Goal: Use online tool/utility: Utilize a website feature to perform a specific function

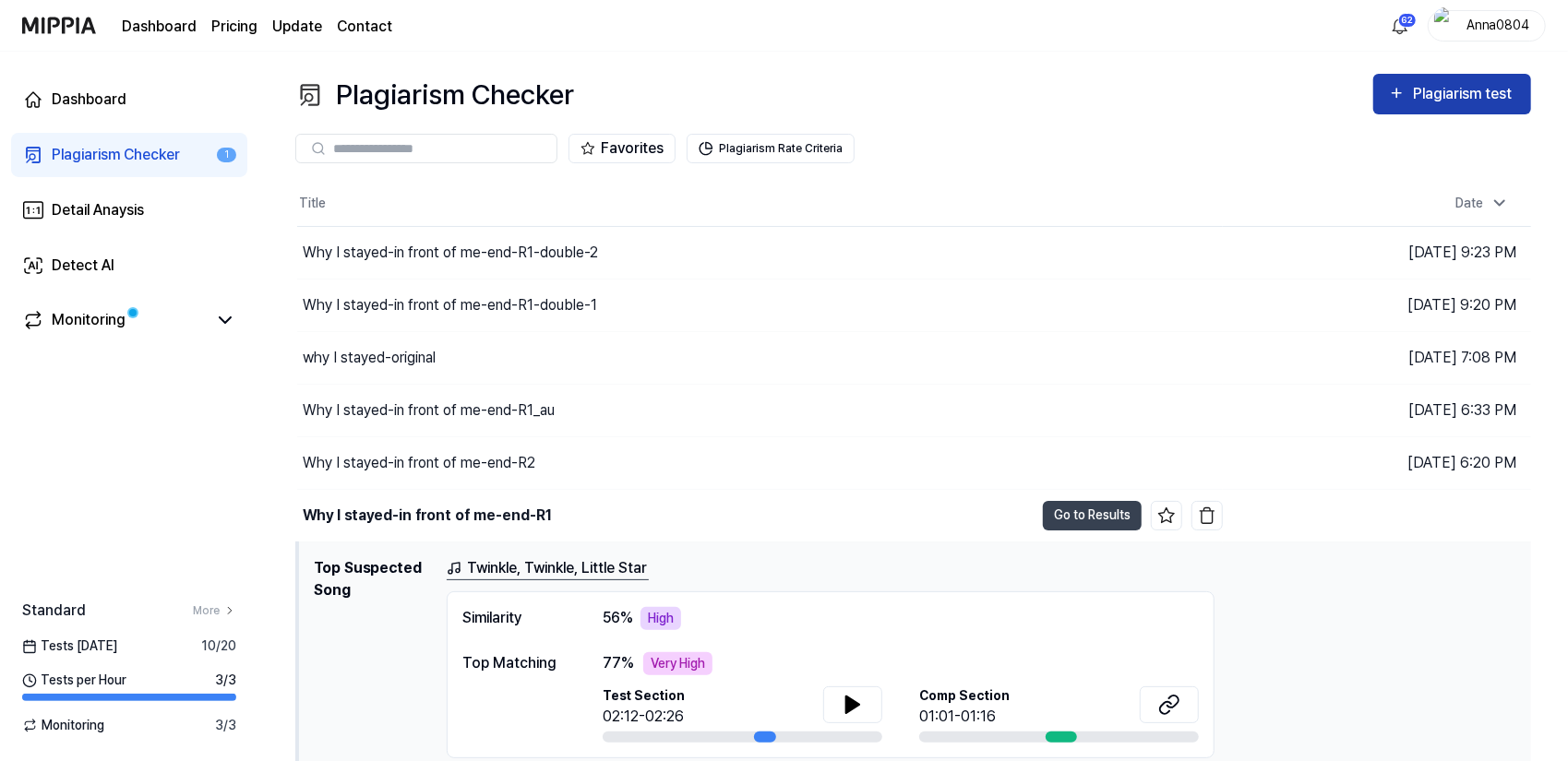
click at [1474, 102] on div "Plagiarism test" at bounding box center [1464, 95] width 103 height 24
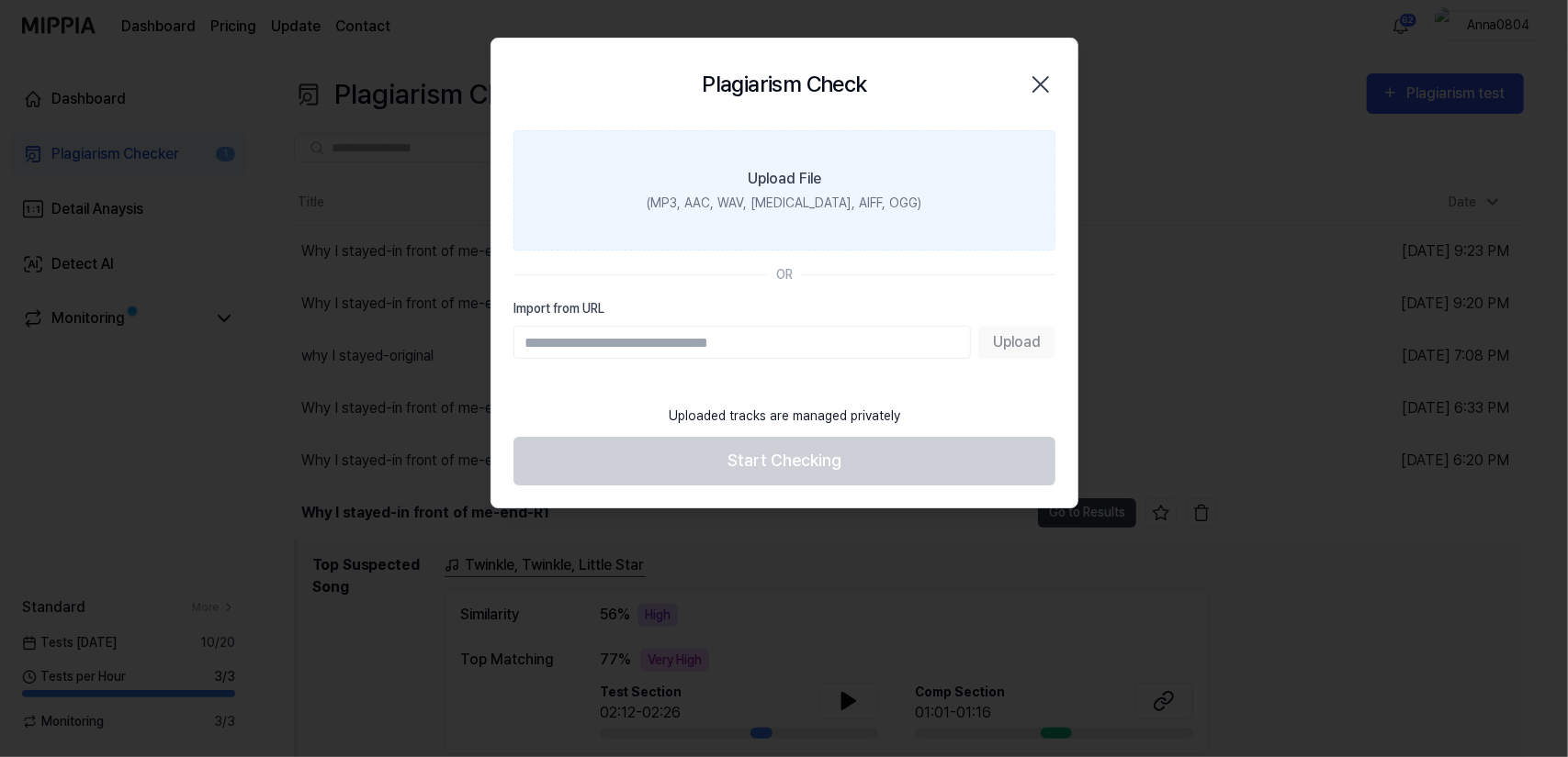
click at [863, 185] on label "Upload File (MP3, AAC, WAV, [MEDICAL_DATA], AIFF, OGG)" at bounding box center [784, 190] width 542 height 120
click at [0, 0] on input "Upload File (MP3, AAC, WAV, [MEDICAL_DATA], AIFF, OGG)" at bounding box center [0, 0] width 0 height 0
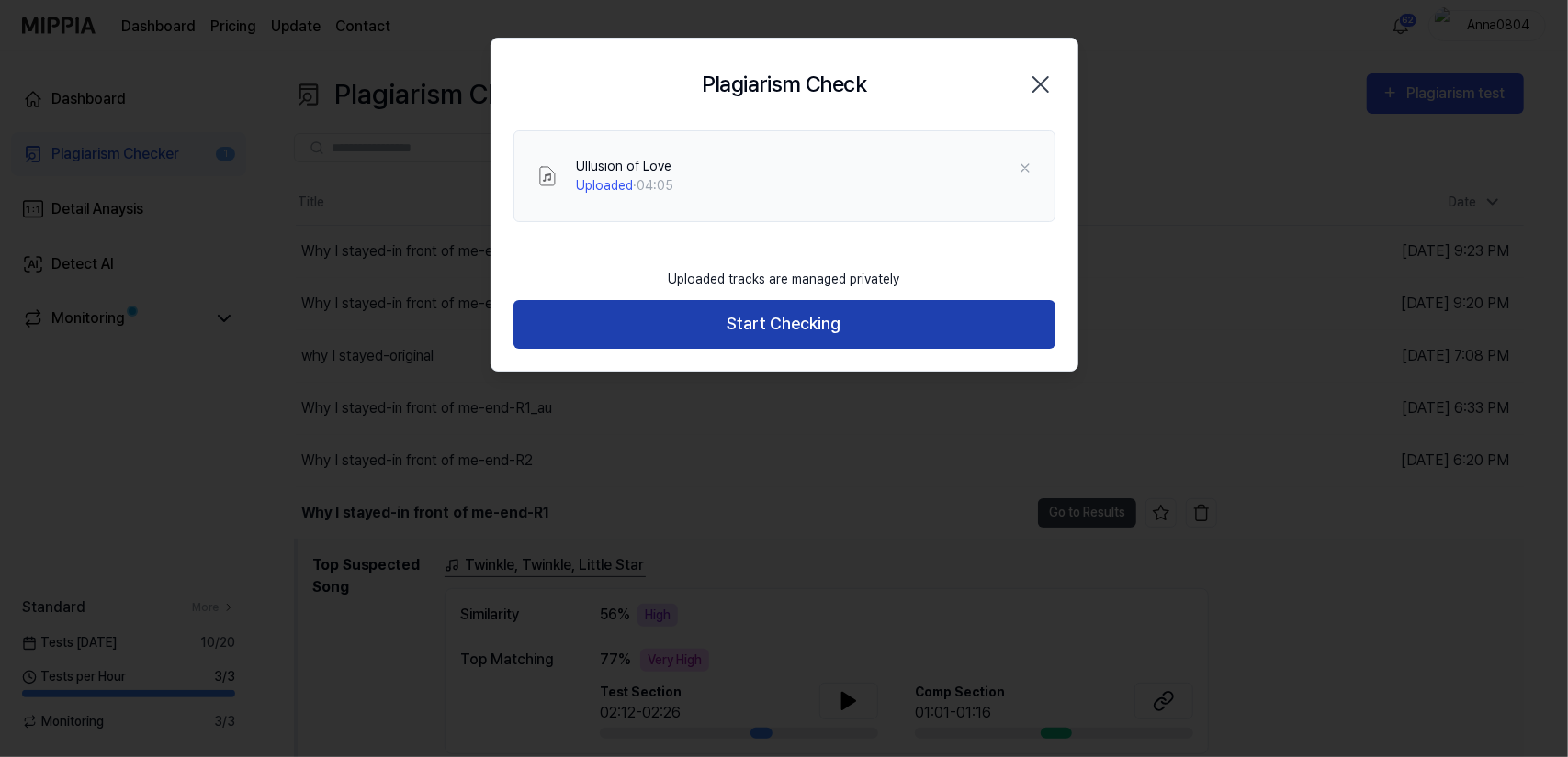
click at [735, 330] on button "Start Checking" at bounding box center [784, 324] width 542 height 48
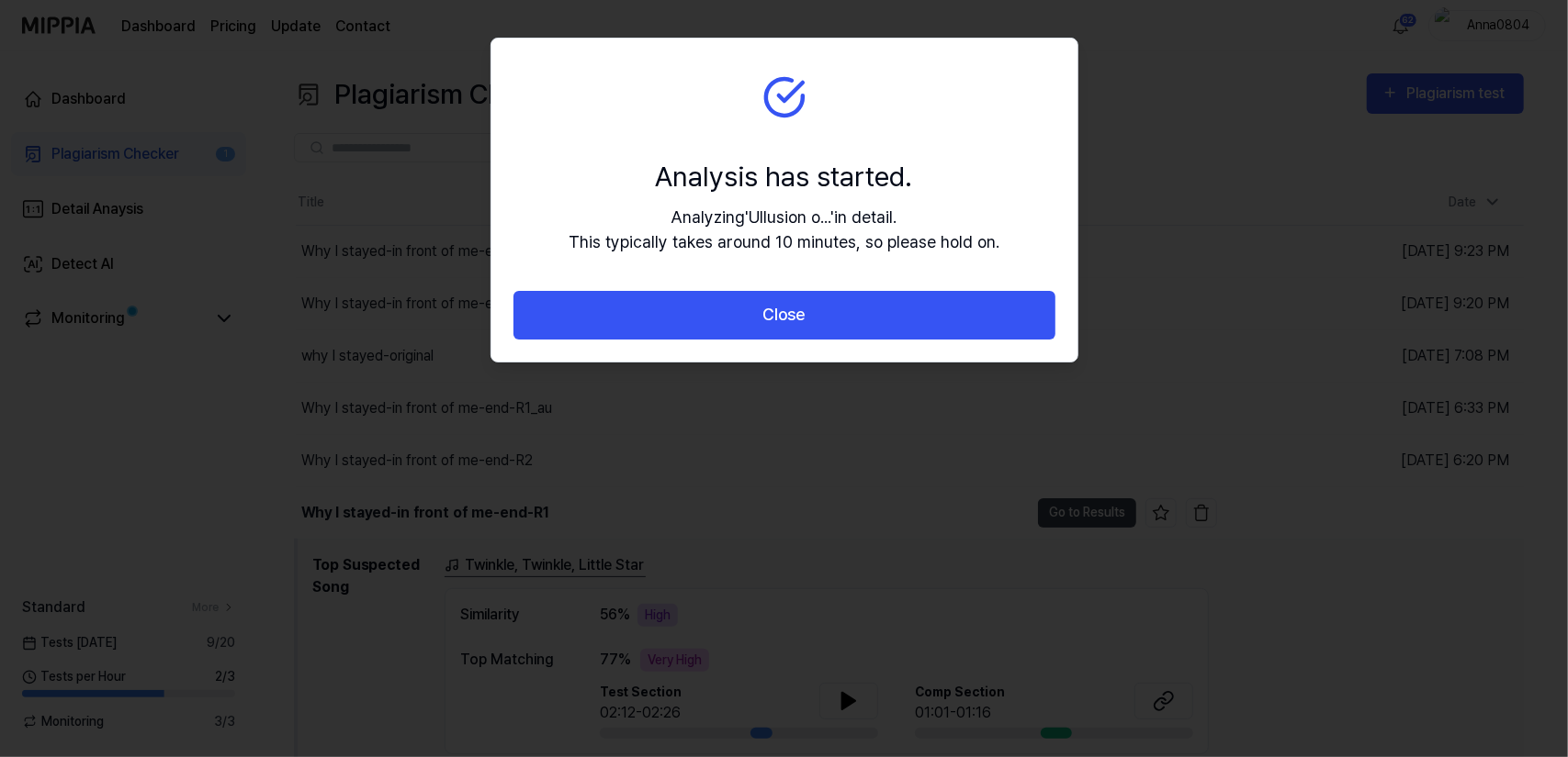
click at [735, 330] on button "Close" at bounding box center [784, 315] width 542 height 48
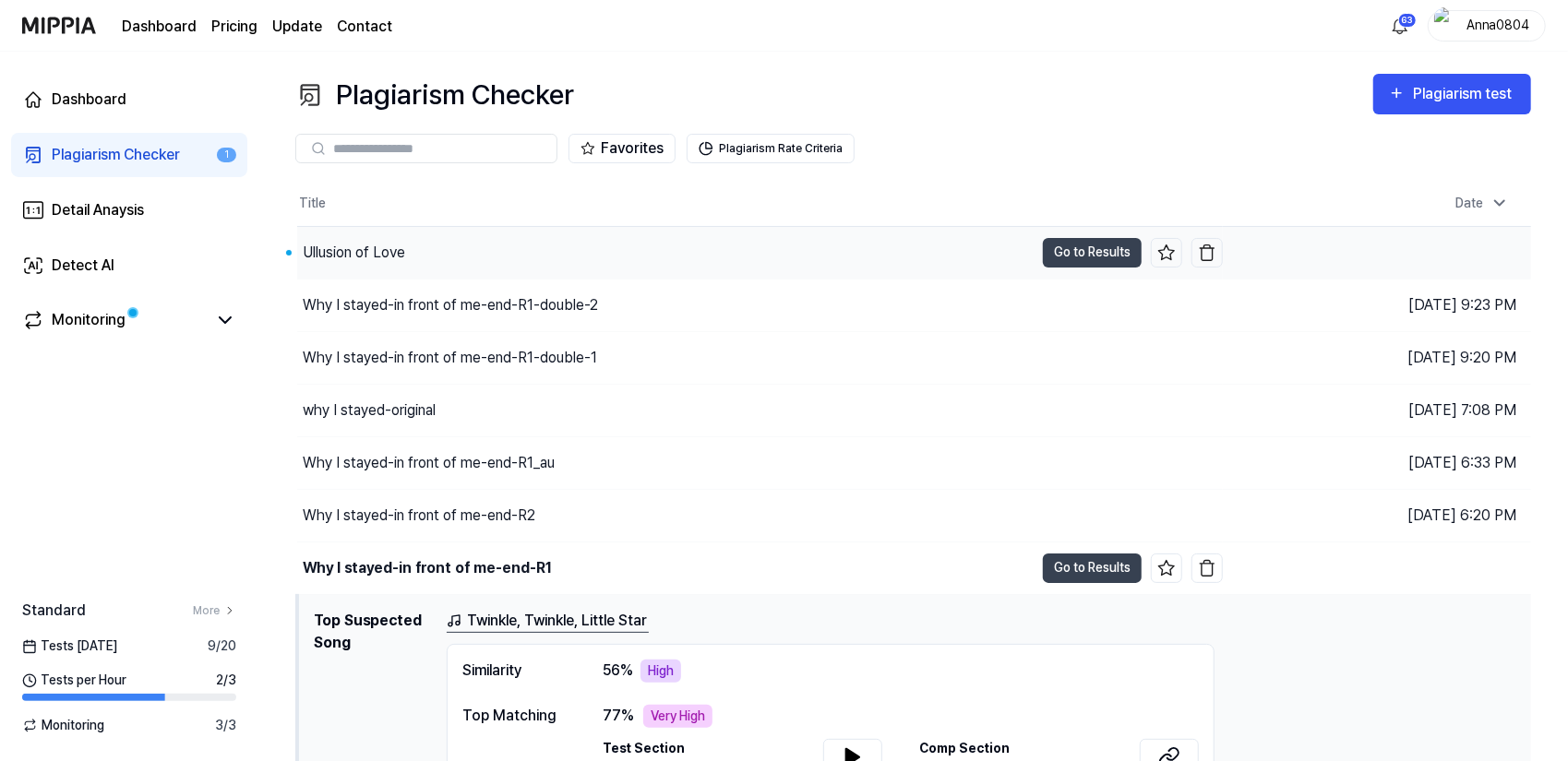
click at [381, 245] on div "Ullusion of Love" at bounding box center [353, 253] width 102 height 22
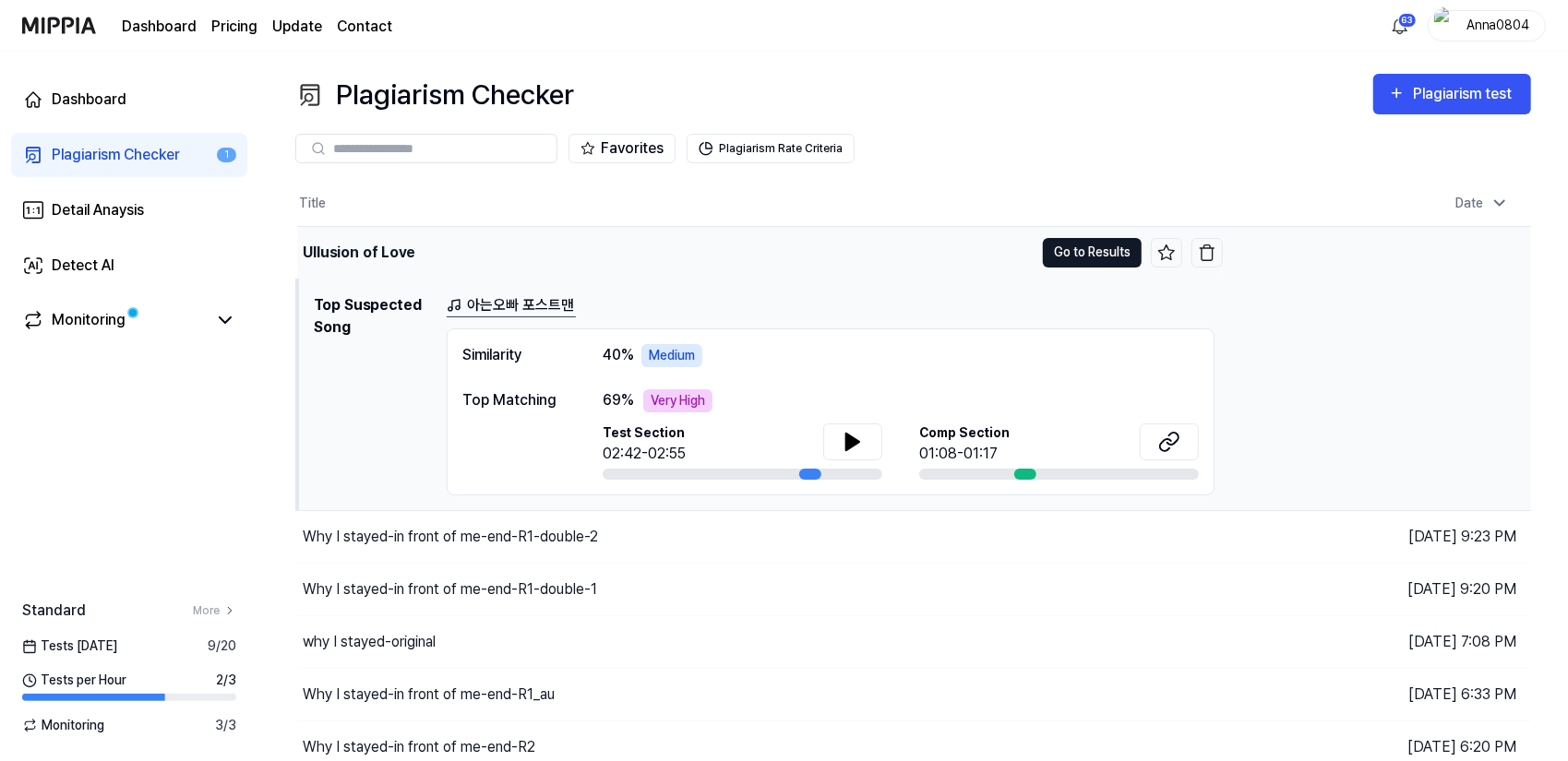
click at [1073, 263] on button "Go to Results" at bounding box center [1092, 253] width 98 height 30
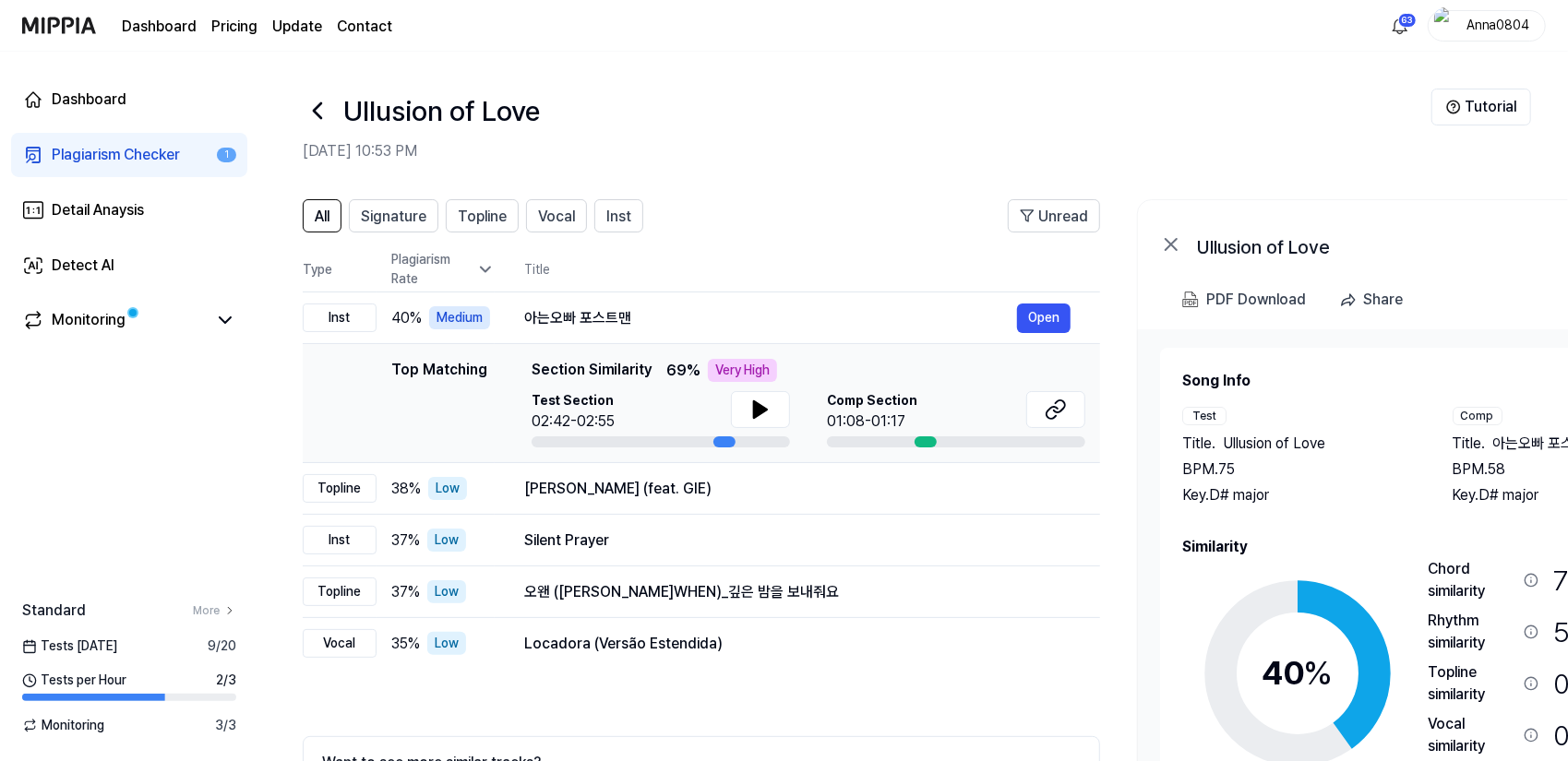
drag, startPoint x: 1268, startPoint y: 460, endPoint x: 1297, endPoint y: 450, distance: 30.7
click at [1297, 450] on div "Title . Ullusion of Love BPM. 75 Key. D# major" at bounding box center [1298, 470] width 233 height 74
click at [396, 216] on span "Signature" at bounding box center [394, 217] width 66 height 22
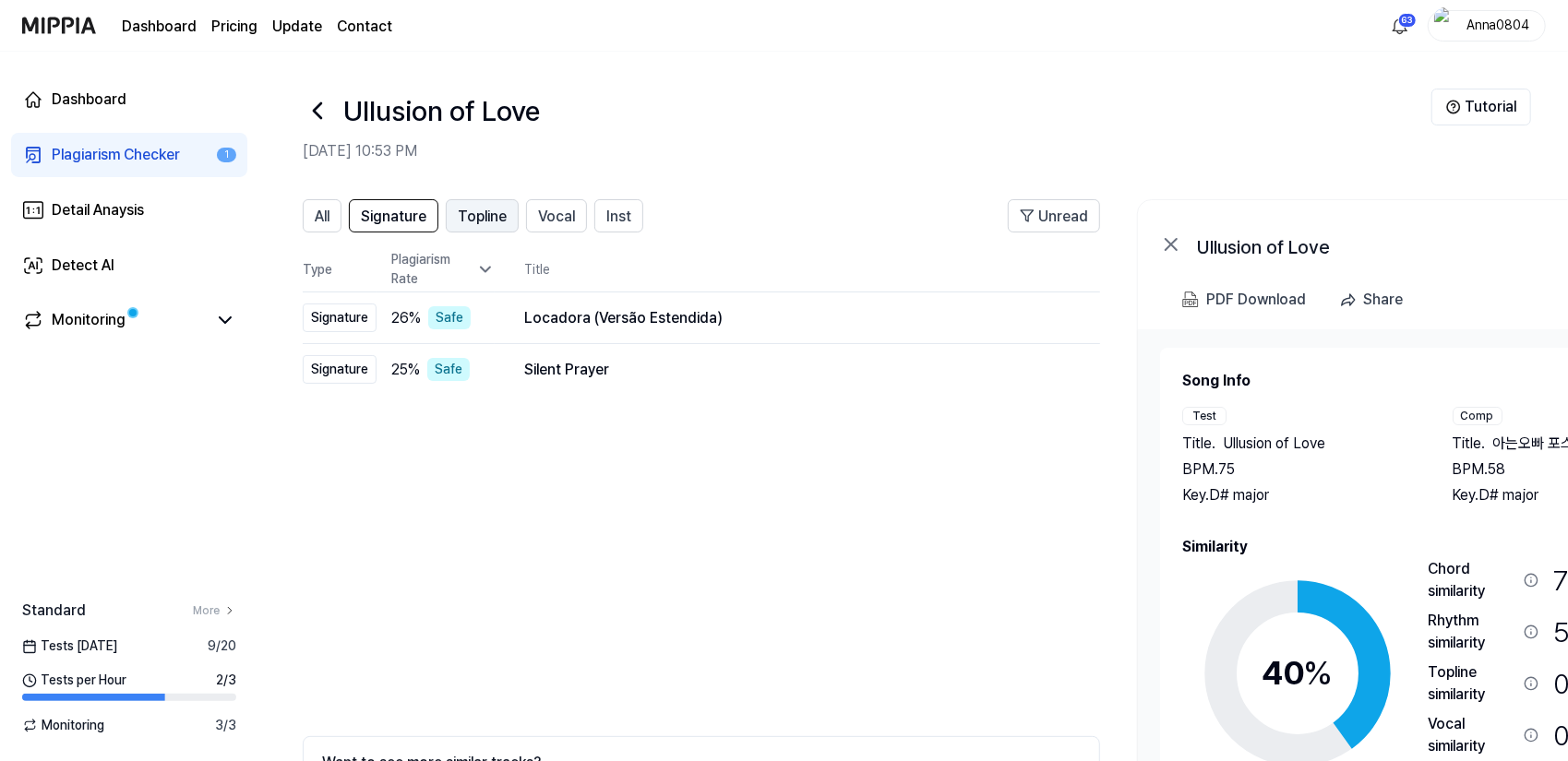
click at [485, 213] on span "Topline" at bounding box center [482, 217] width 49 height 22
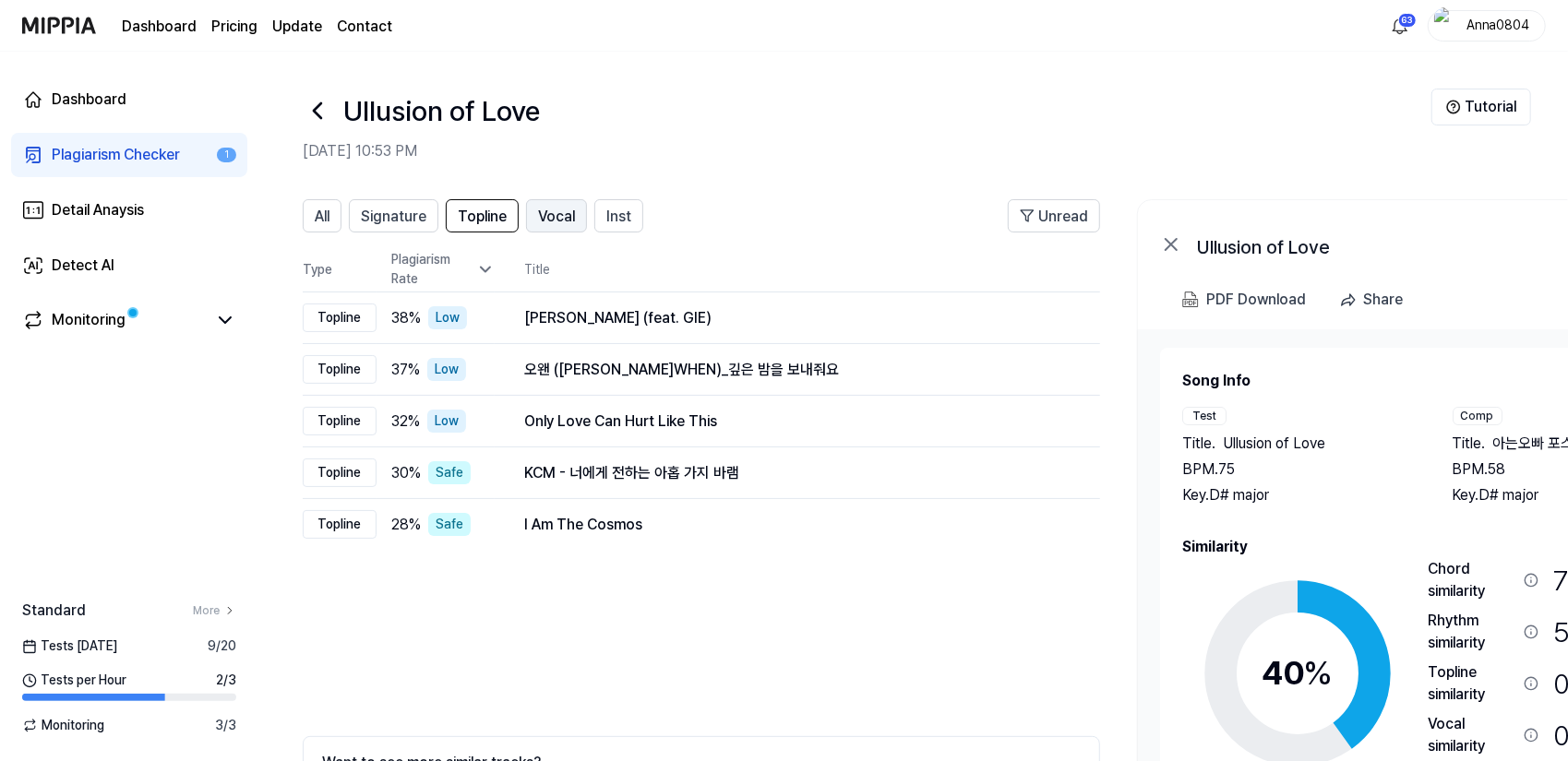
click at [548, 217] on span "Vocal" at bounding box center [556, 217] width 37 height 22
click at [600, 219] on button "Inst" at bounding box center [619, 216] width 49 height 33
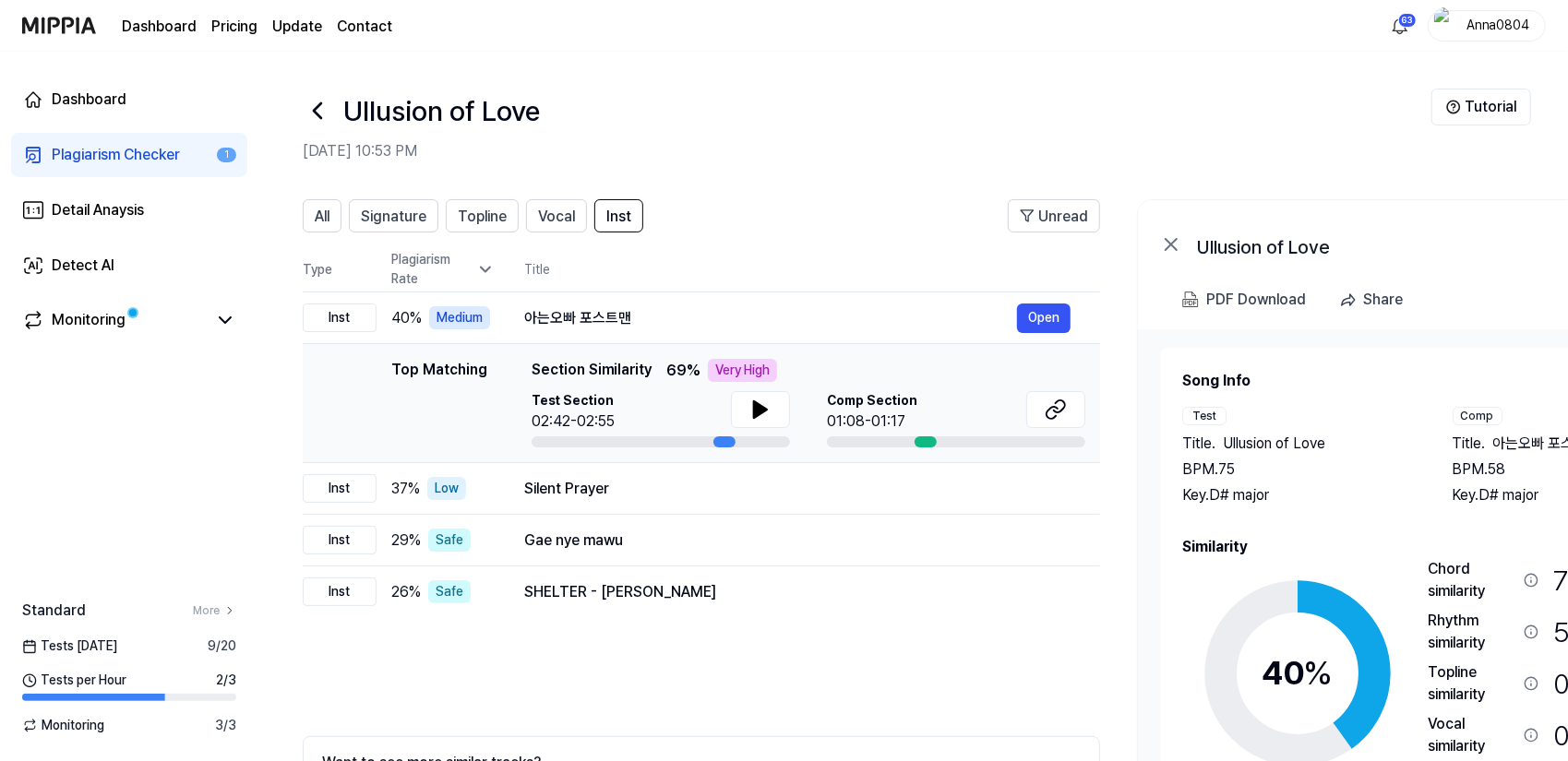
click at [297, 215] on div "All Signature Topline Vocal Inst Unread All Signature Topline Vocal Inst Type P…" at bounding box center [1002, 556] width 1487 height 750
click at [318, 216] on span "All" at bounding box center [322, 217] width 15 height 22
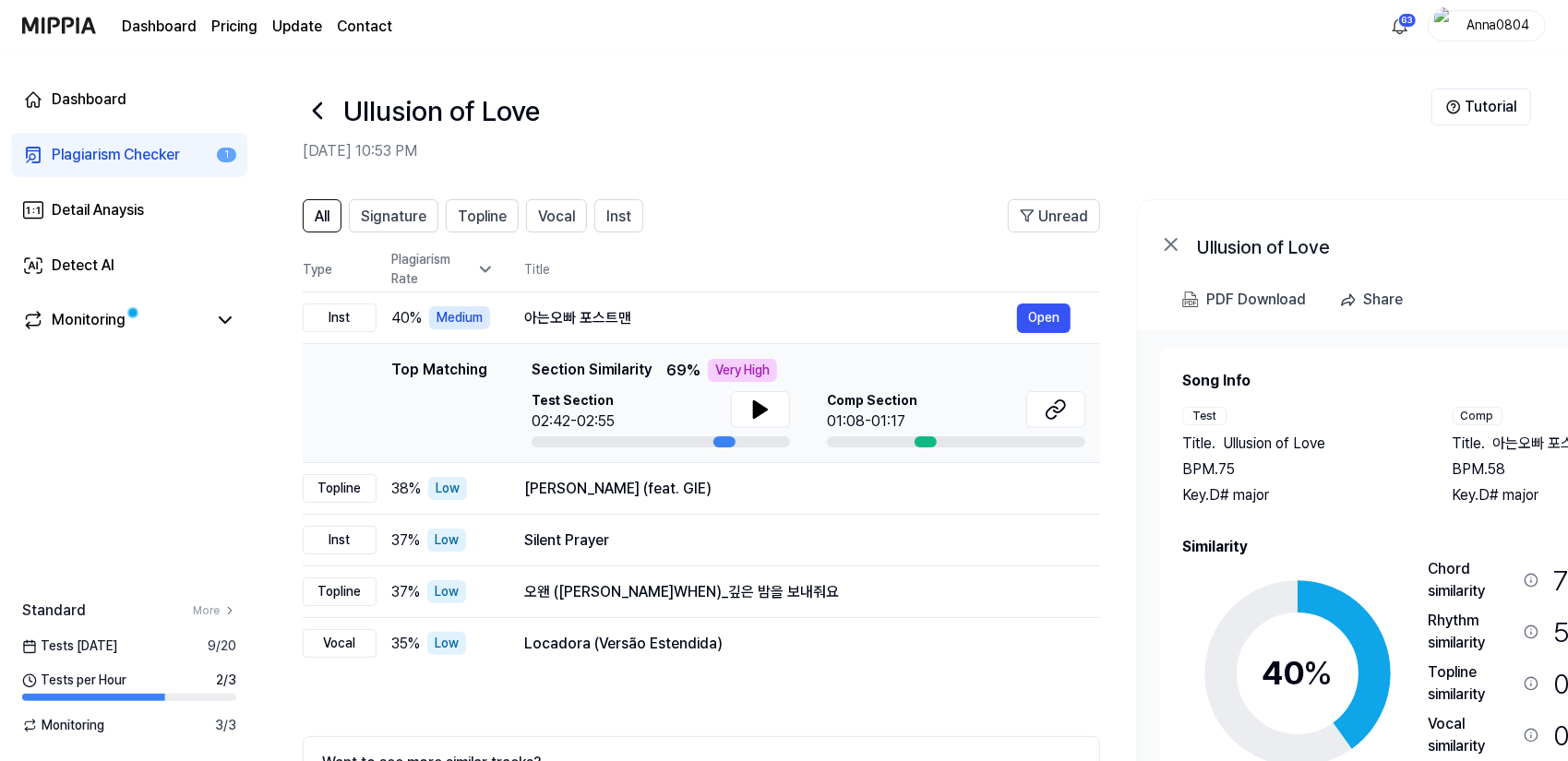
click at [95, 164] on div "Plagiarism Checker" at bounding box center [115, 156] width 128 height 22
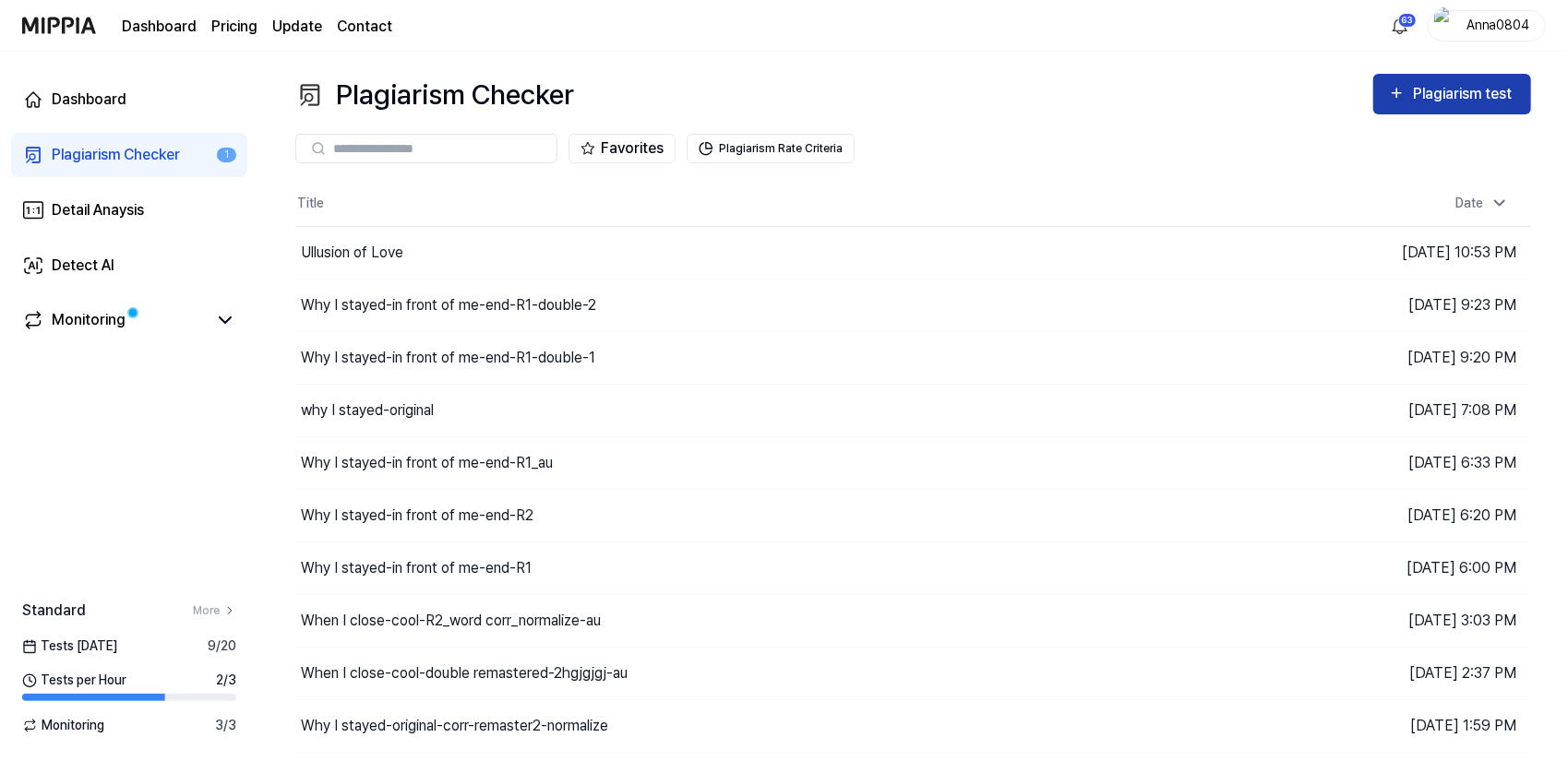
click at [1425, 84] on div "Plagiarism test" at bounding box center [1464, 95] width 103 height 24
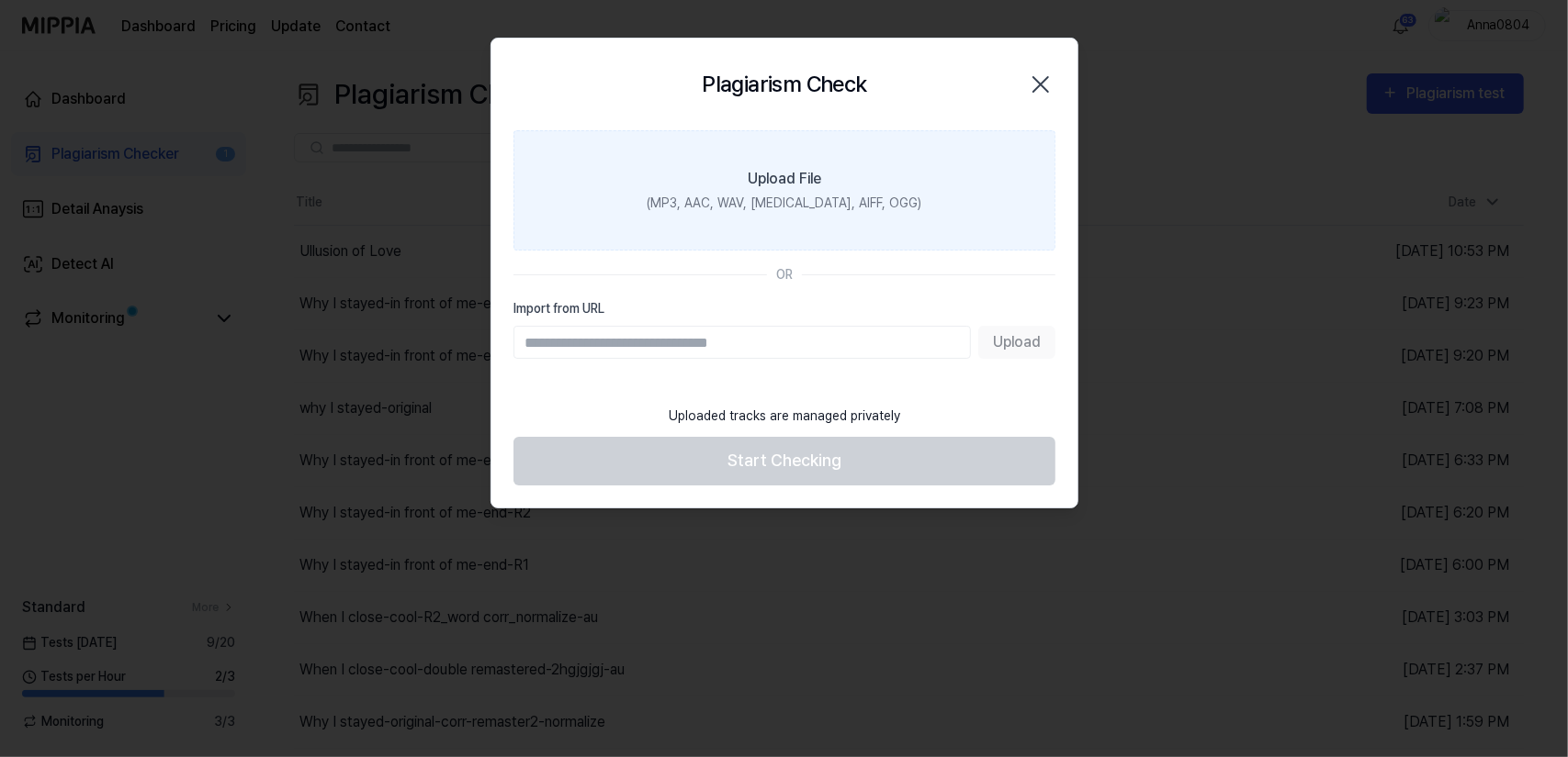
click at [853, 170] on label "Upload File (MP3, AAC, WAV, [MEDICAL_DATA], AIFF, OGG)" at bounding box center [784, 190] width 542 height 120
click at [0, 0] on input "Upload File (MP3, AAC, WAV, [MEDICAL_DATA], AIFF, OGG)" at bounding box center [0, 0] width 0 height 0
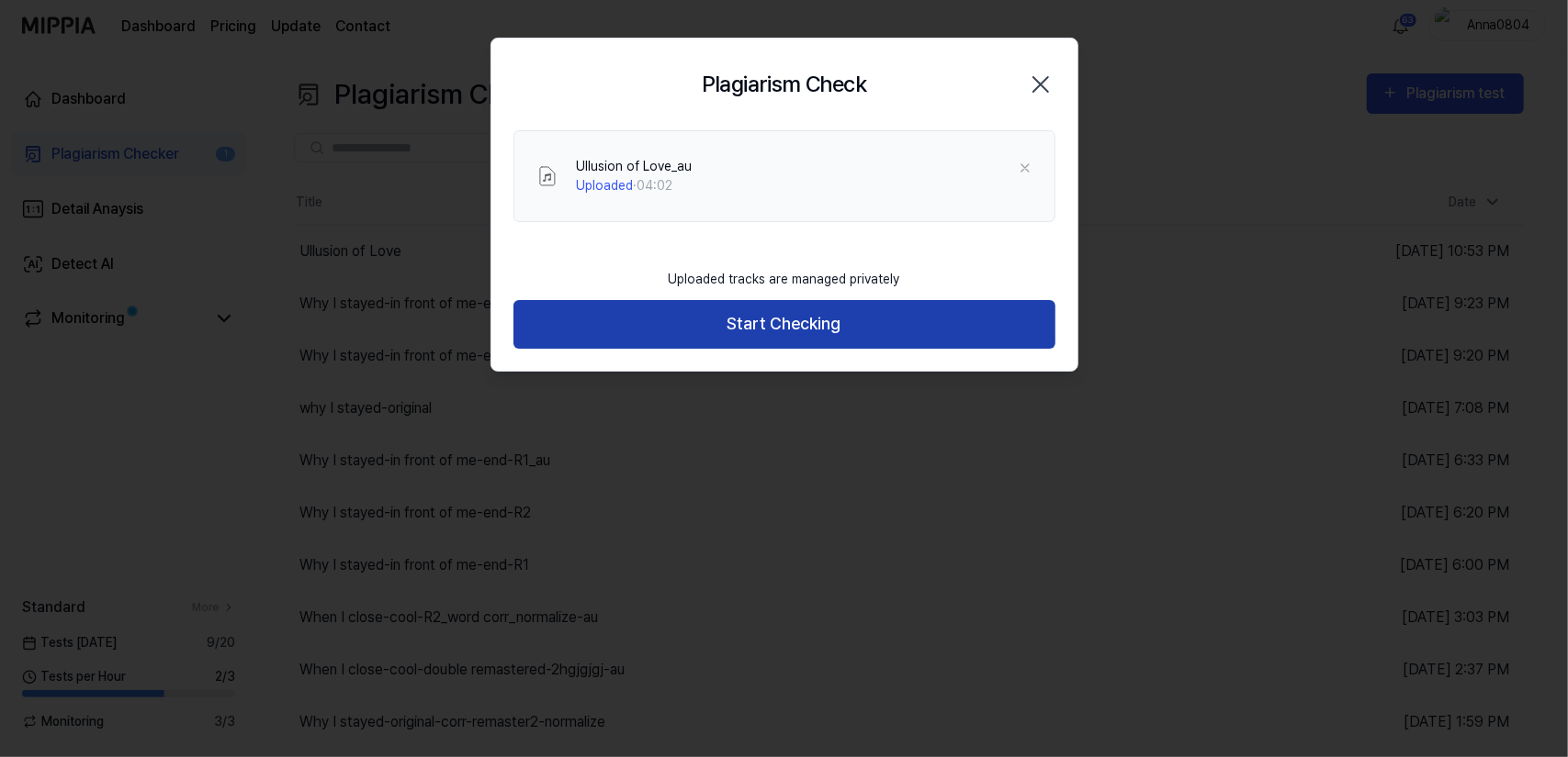
click at [845, 325] on button "Start Checking" at bounding box center [784, 324] width 542 height 48
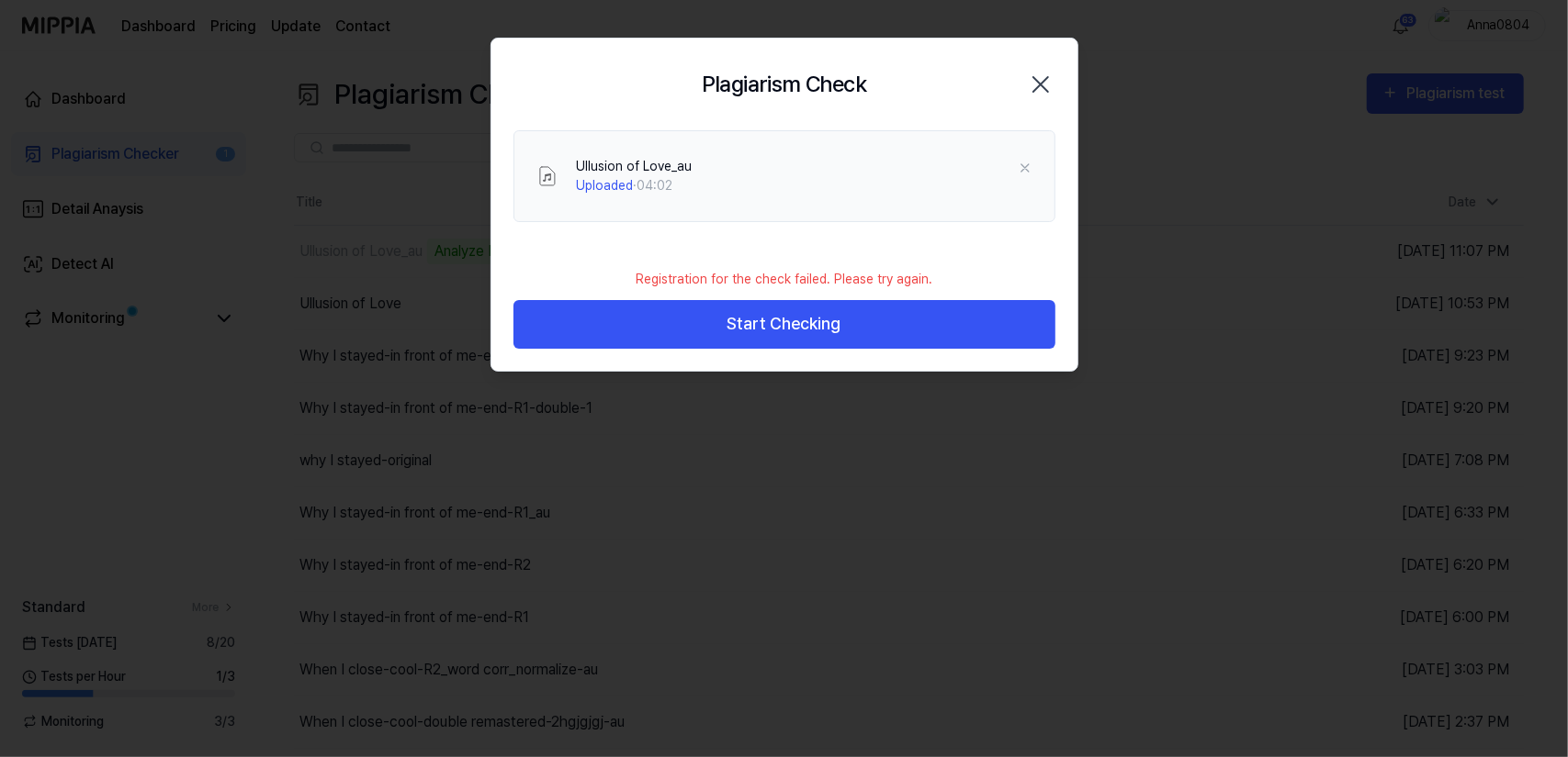
click at [1035, 87] on icon "button" at bounding box center [1041, 85] width 30 height 30
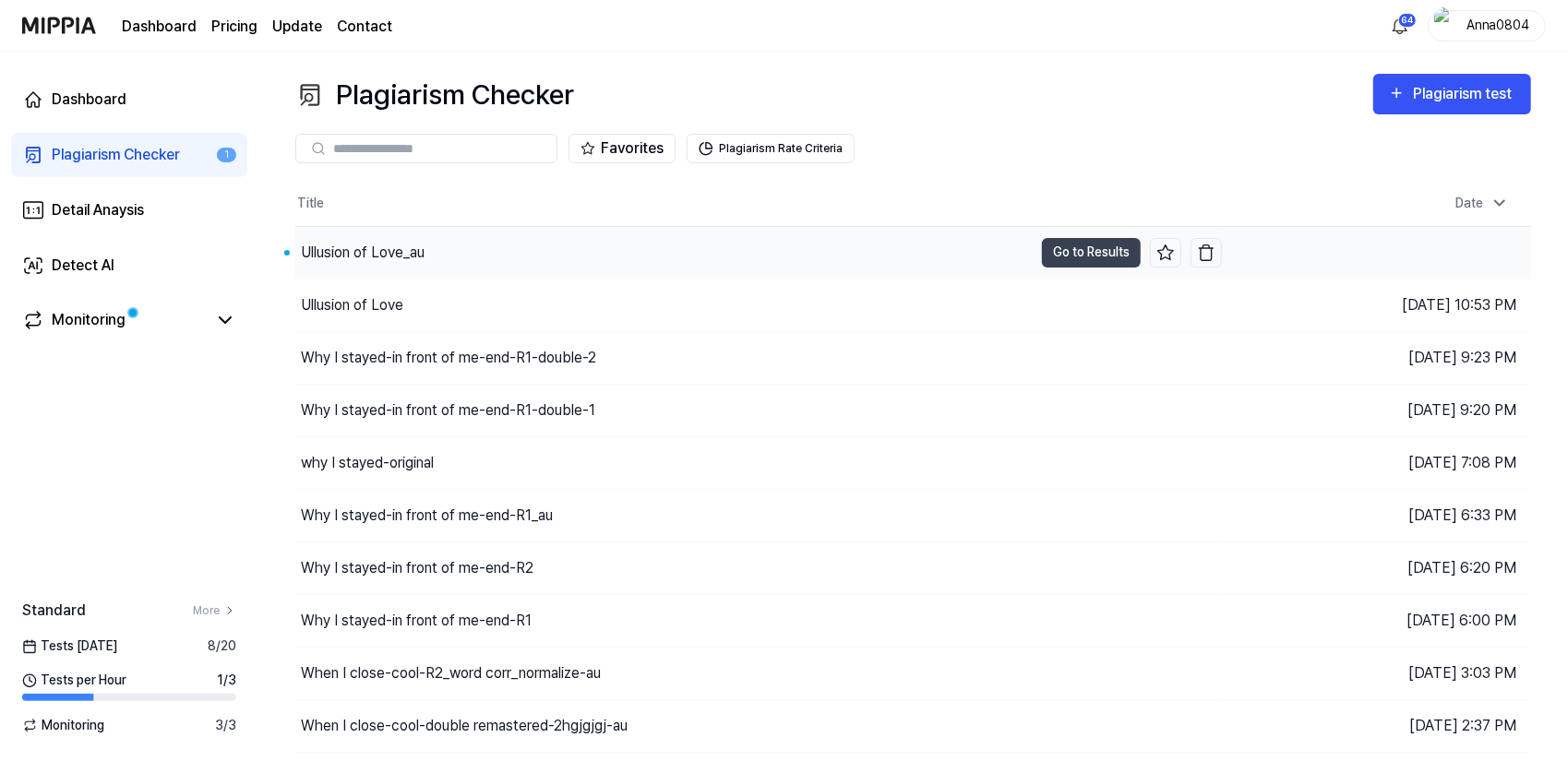
click at [441, 262] on div "Ullusion of Love_au" at bounding box center [664, 252] width 738 height 52
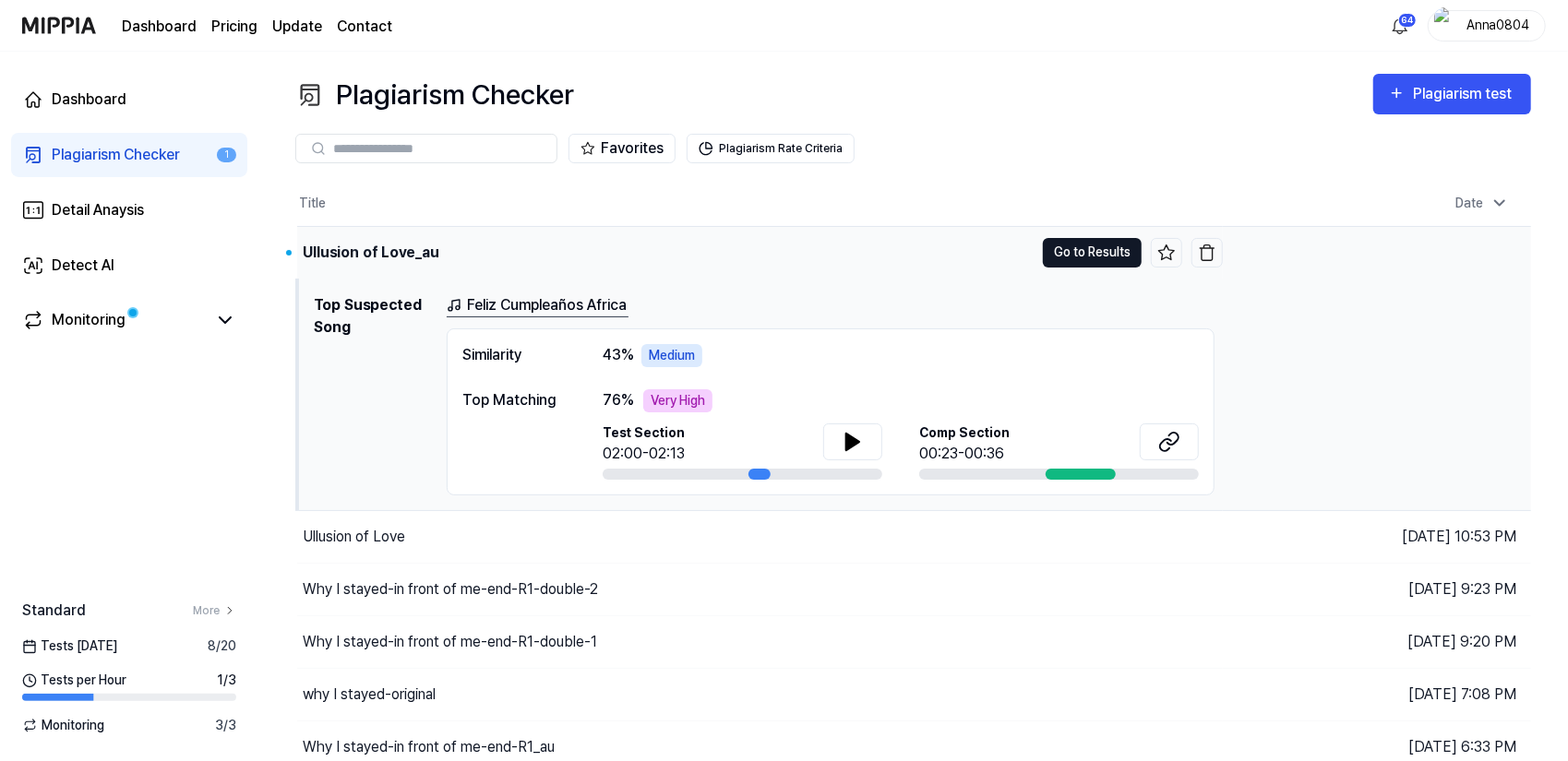
click at [1067, 254] on button "Go to Results" at bounding box center [1092, 253] width 98 height 30
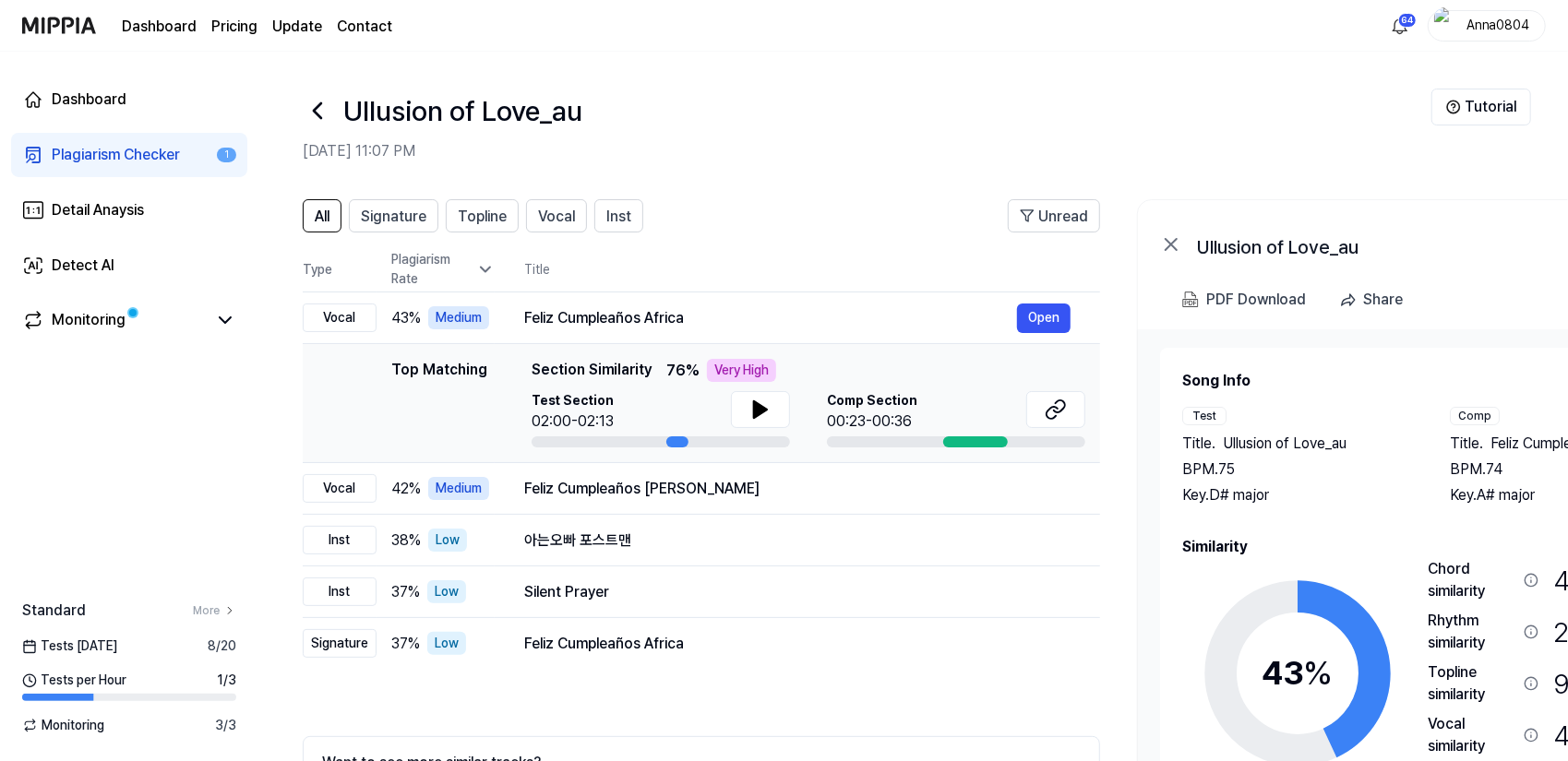
click at [1275, 521] on div "Song Info Test Title . Ullusion of Love_au BPM. 75 Key. D# major Comp Title . F…" at bounding box center [1431, 624] width 499 height 508
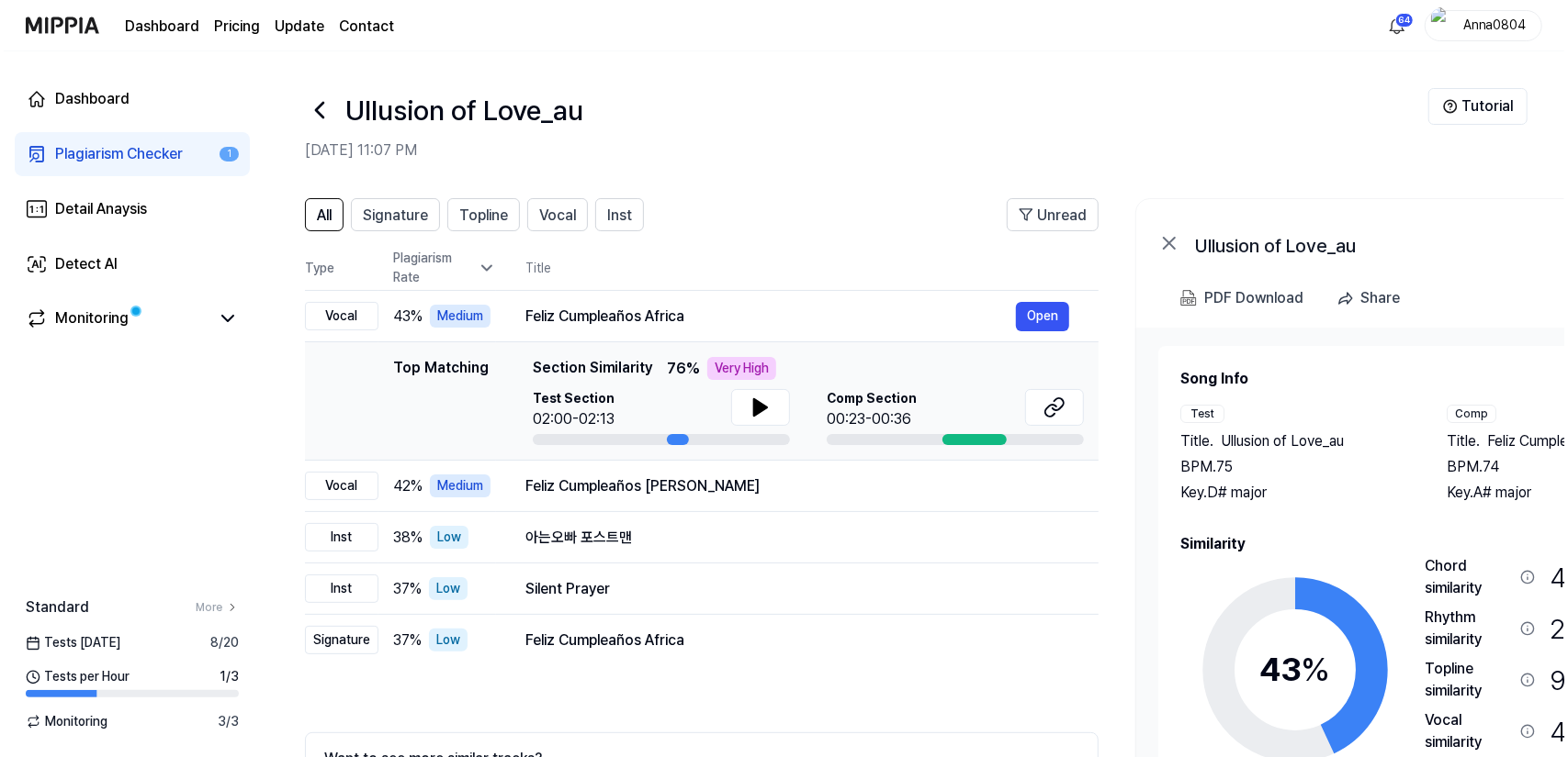
scroll to position [0, 176]
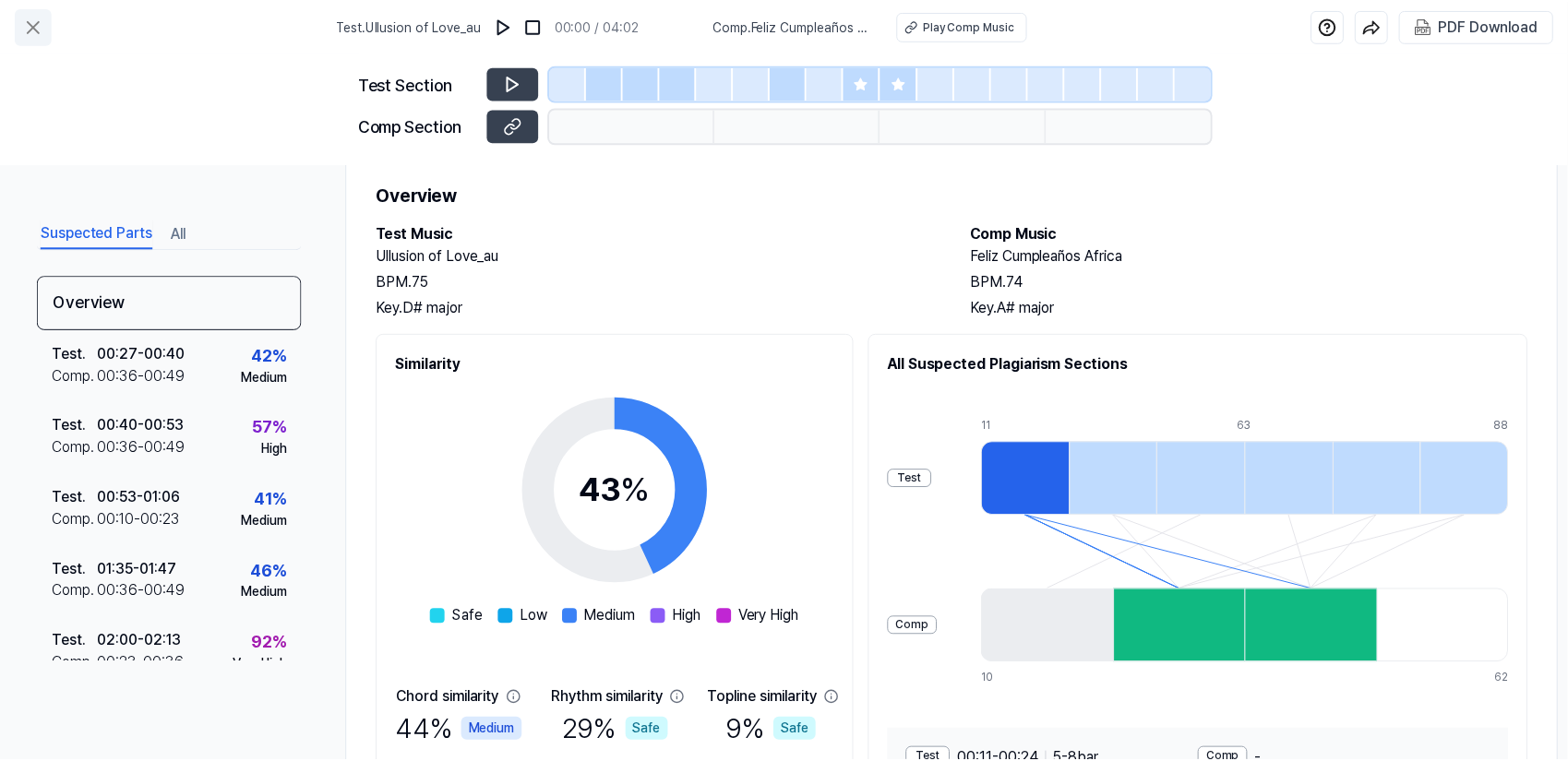
scroll to position [41, 0]
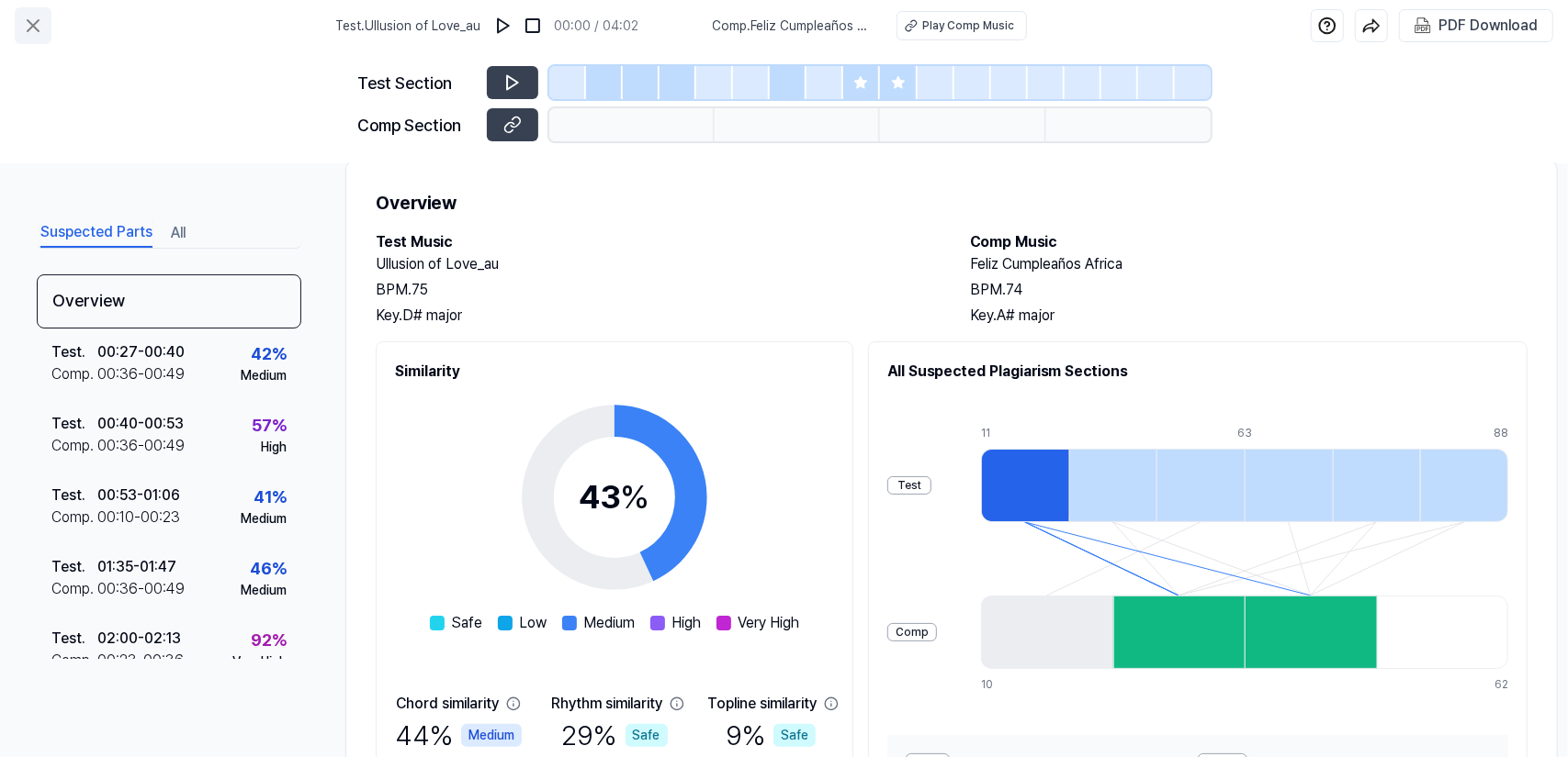
click at [39, 32] on icon at bounding box center [34, 26] width 22 height 22
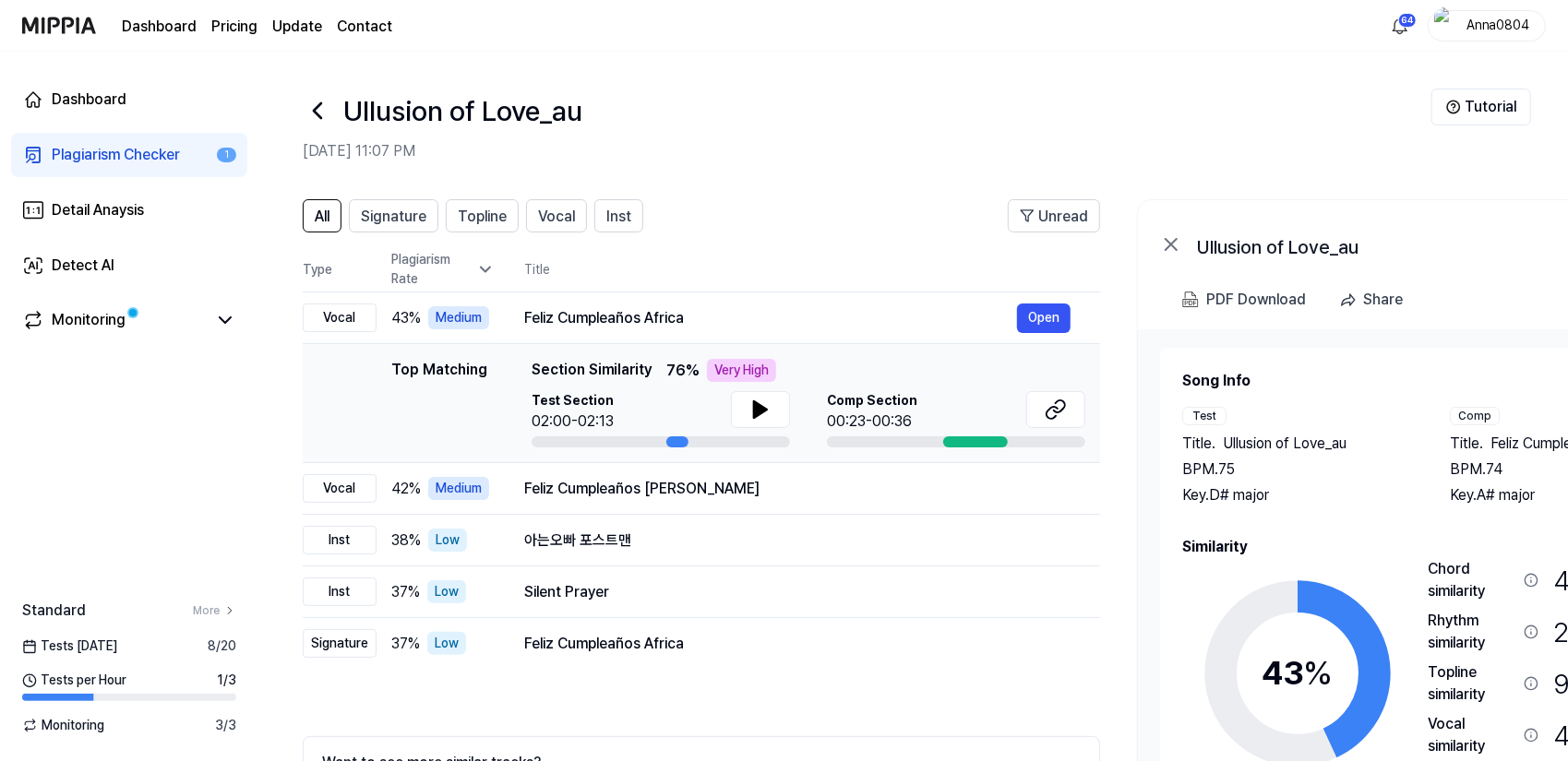
click at [104, 155] on div "Plagiarism Checker" at bounding box center [115, 156] width 128 height 22
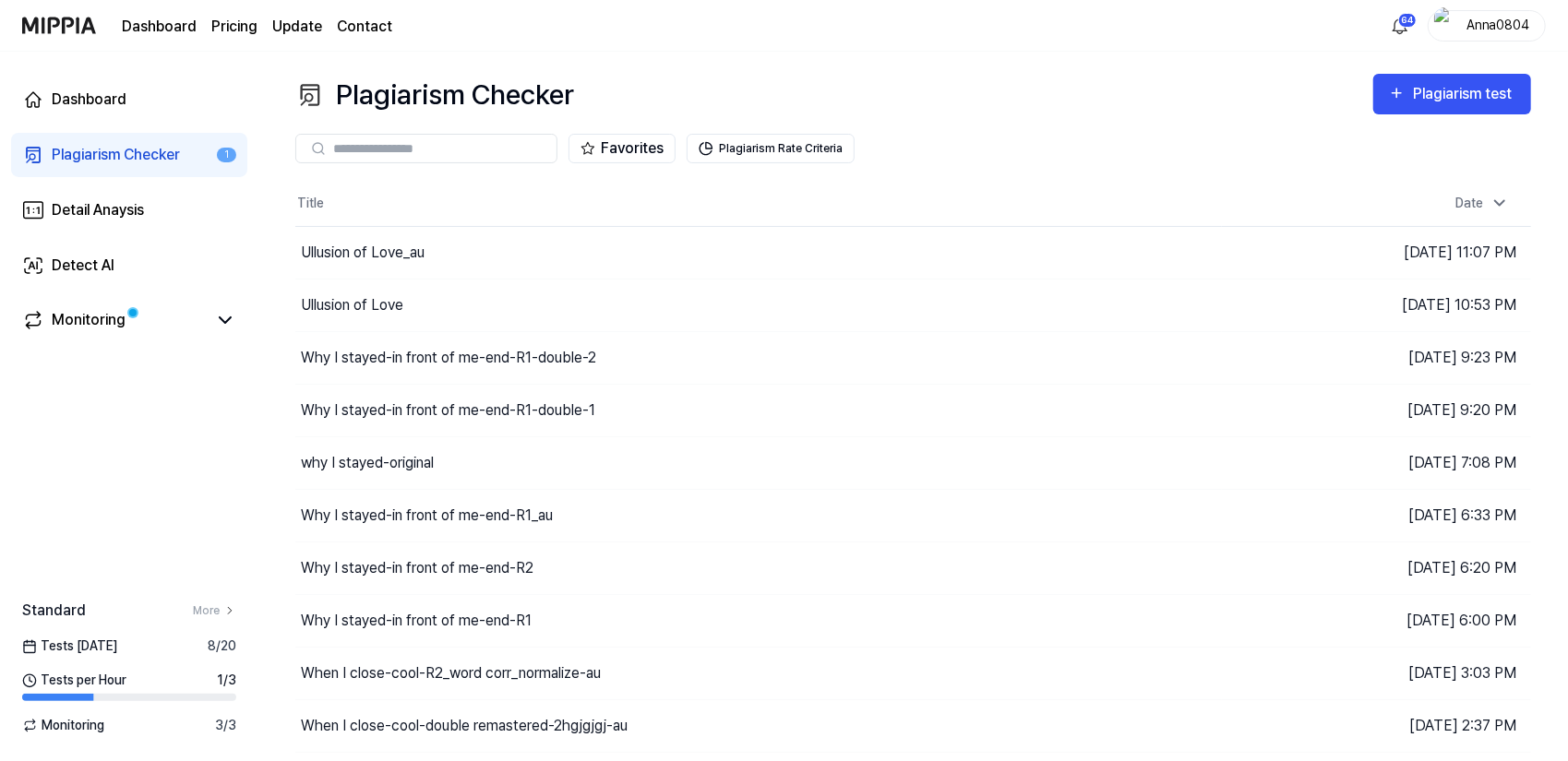
click at [104, 155] on div "Plagiarism Checker" at bounding box center [115, 156] width 128 height 22
click at [355, 290] on div "Ullusion of Love" at bounding box center [664, 305] width 738 height 52
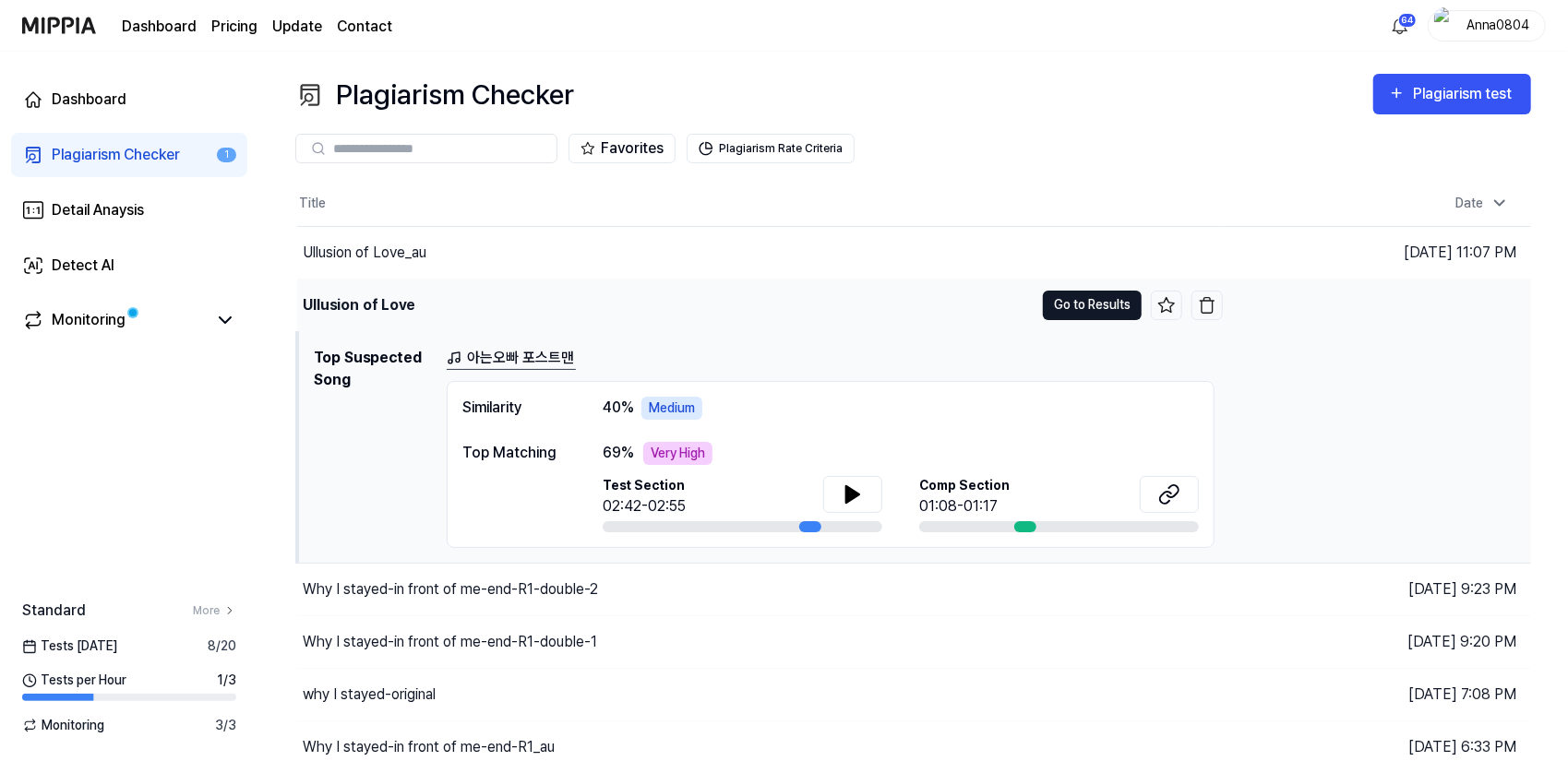
click at [1072, 310] on button "Go to Results" at bounding box center [1092, 306] width 98 height 30
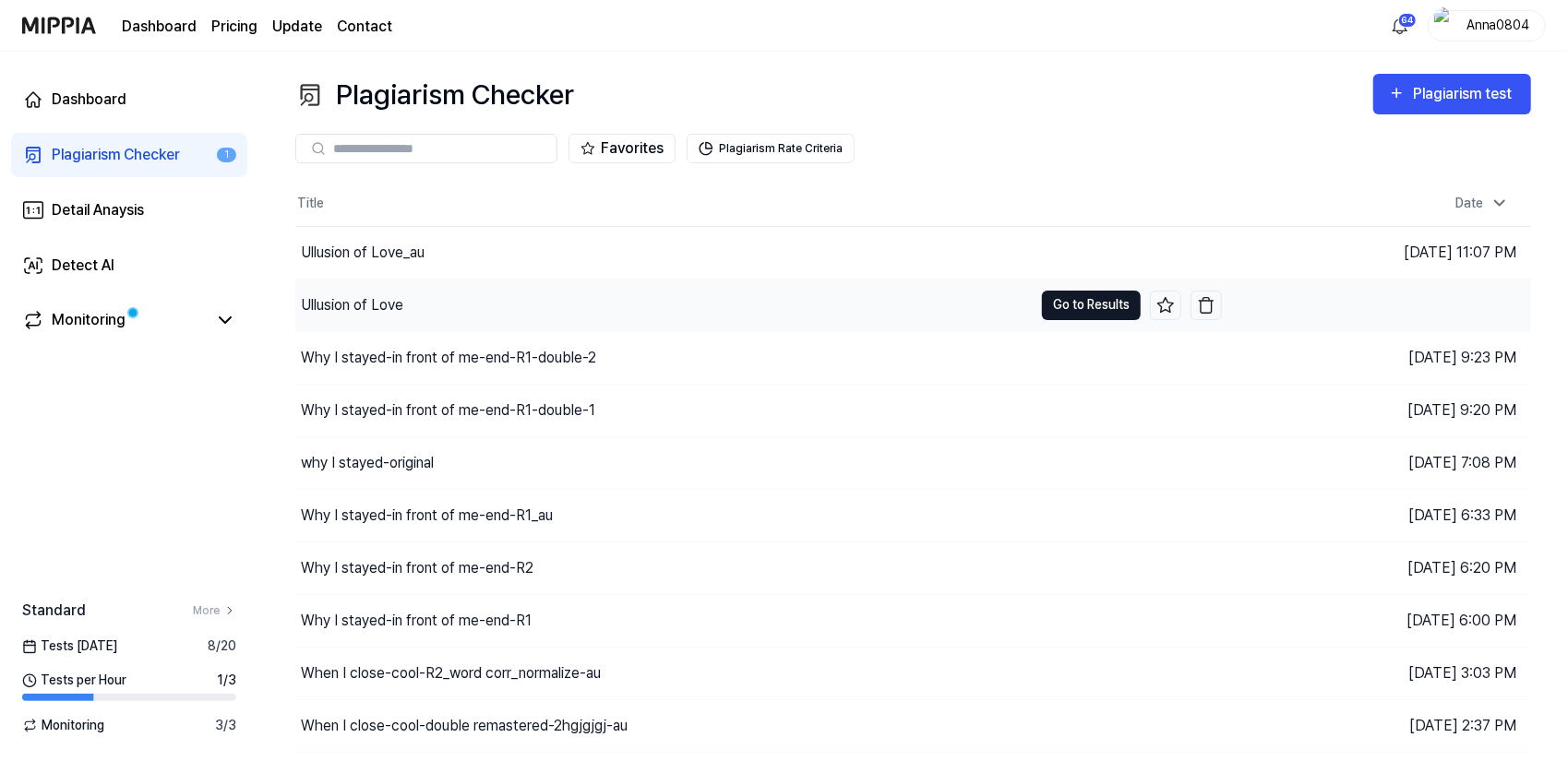
click at [1068, 314] on button "Go to Results" at bounding box center [1091, 306] width 98 height 30
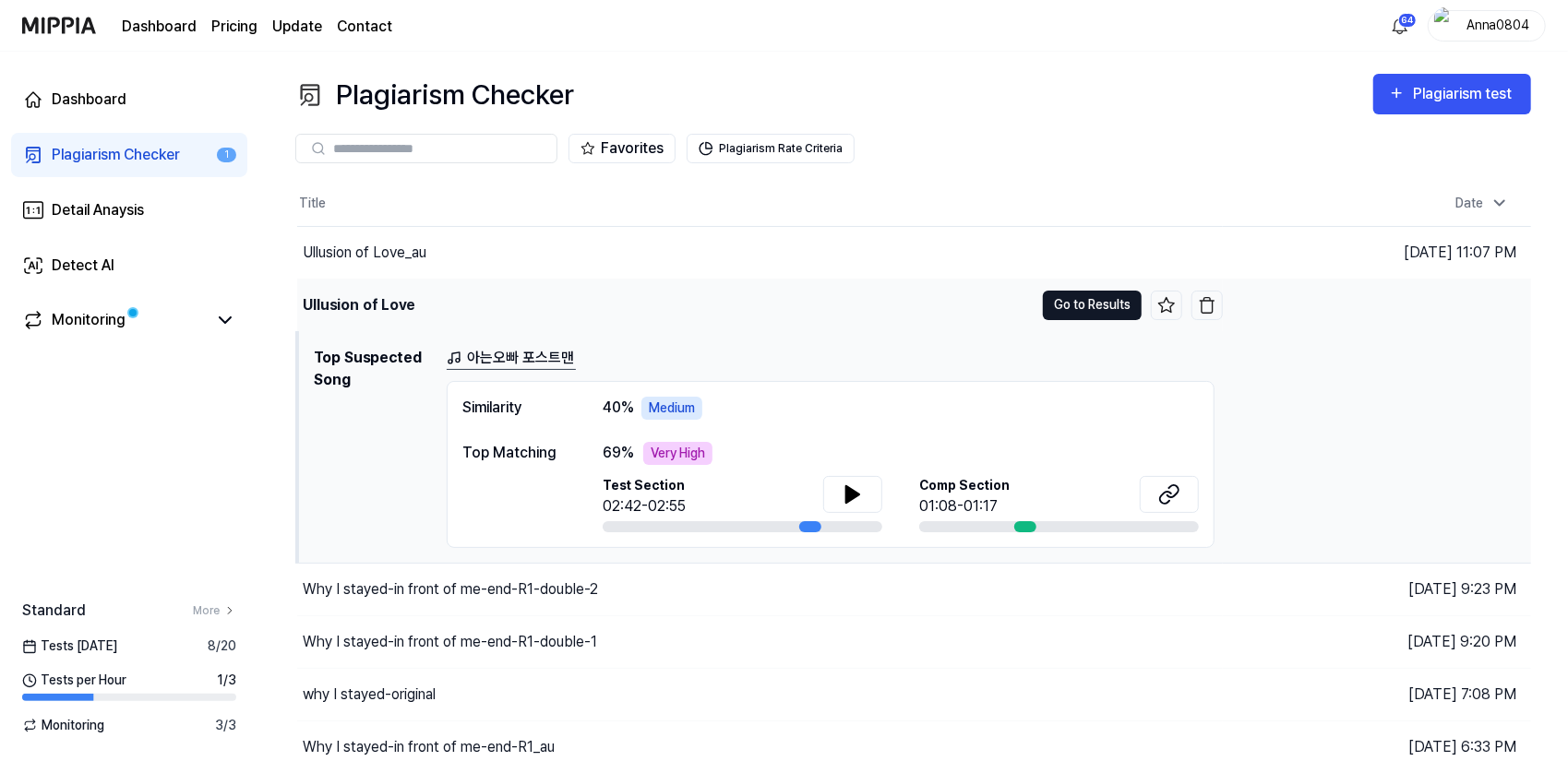
click at [1099, 304] on button "Go to Results" at bounding box center [1092, 306] width 98 height 30
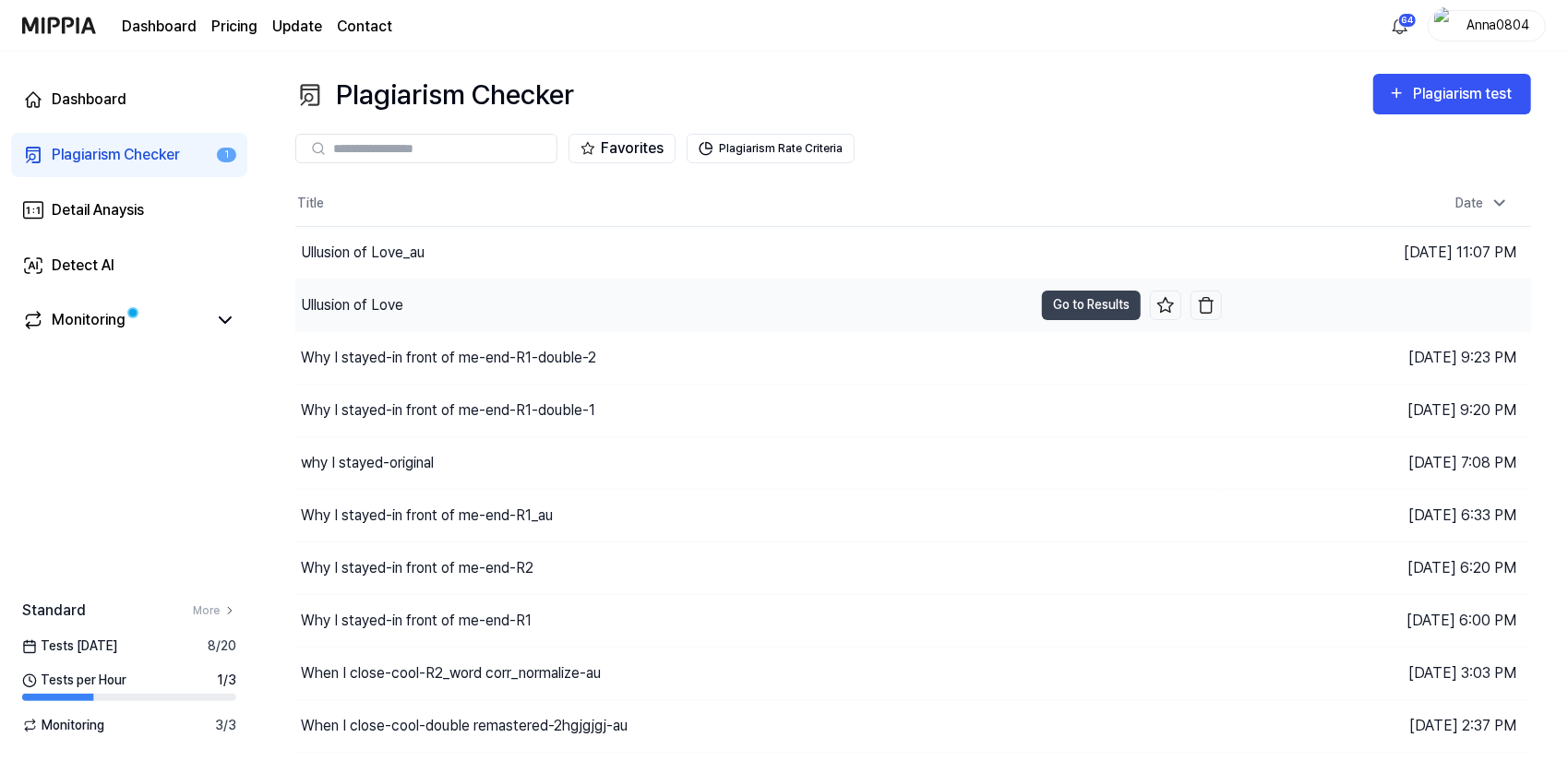
click at [380, 302] on div "Ullusion of Love" at bounding box center [351, 306] width 102 height 22
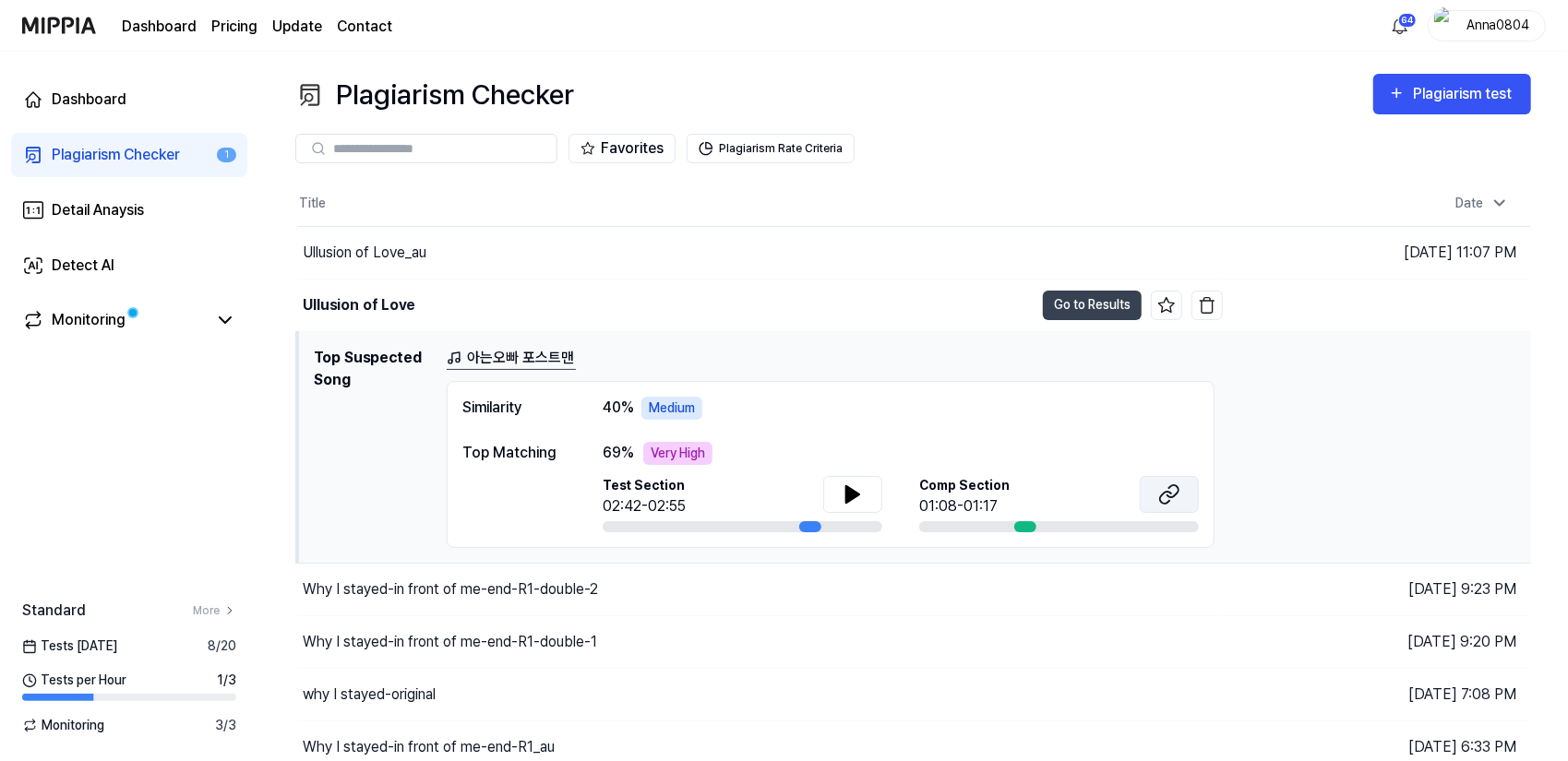
click at [1167, 484] on icon at bounding box center [1170, 495] width 22 height 22
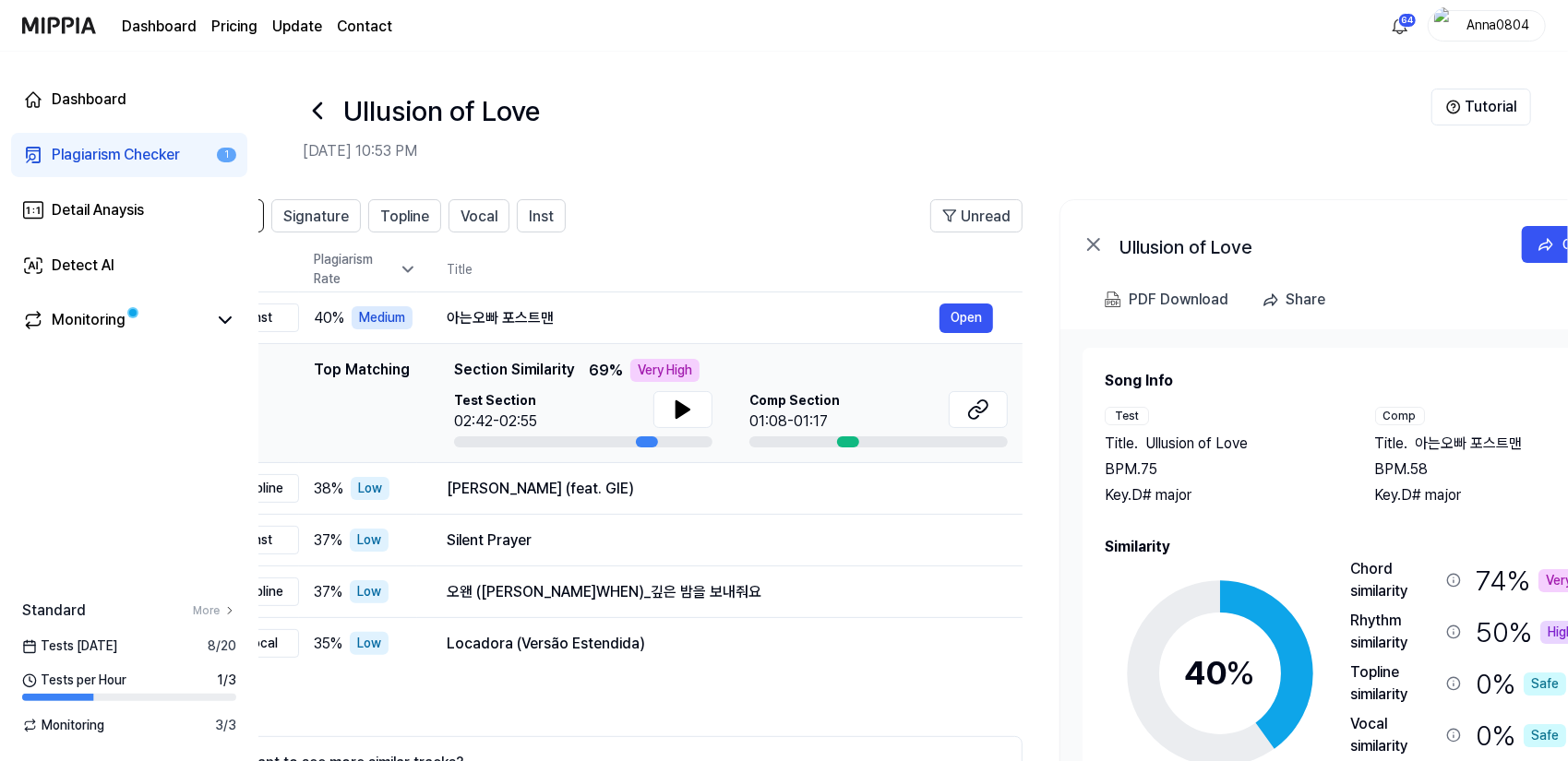
scroll to position [0, 28]
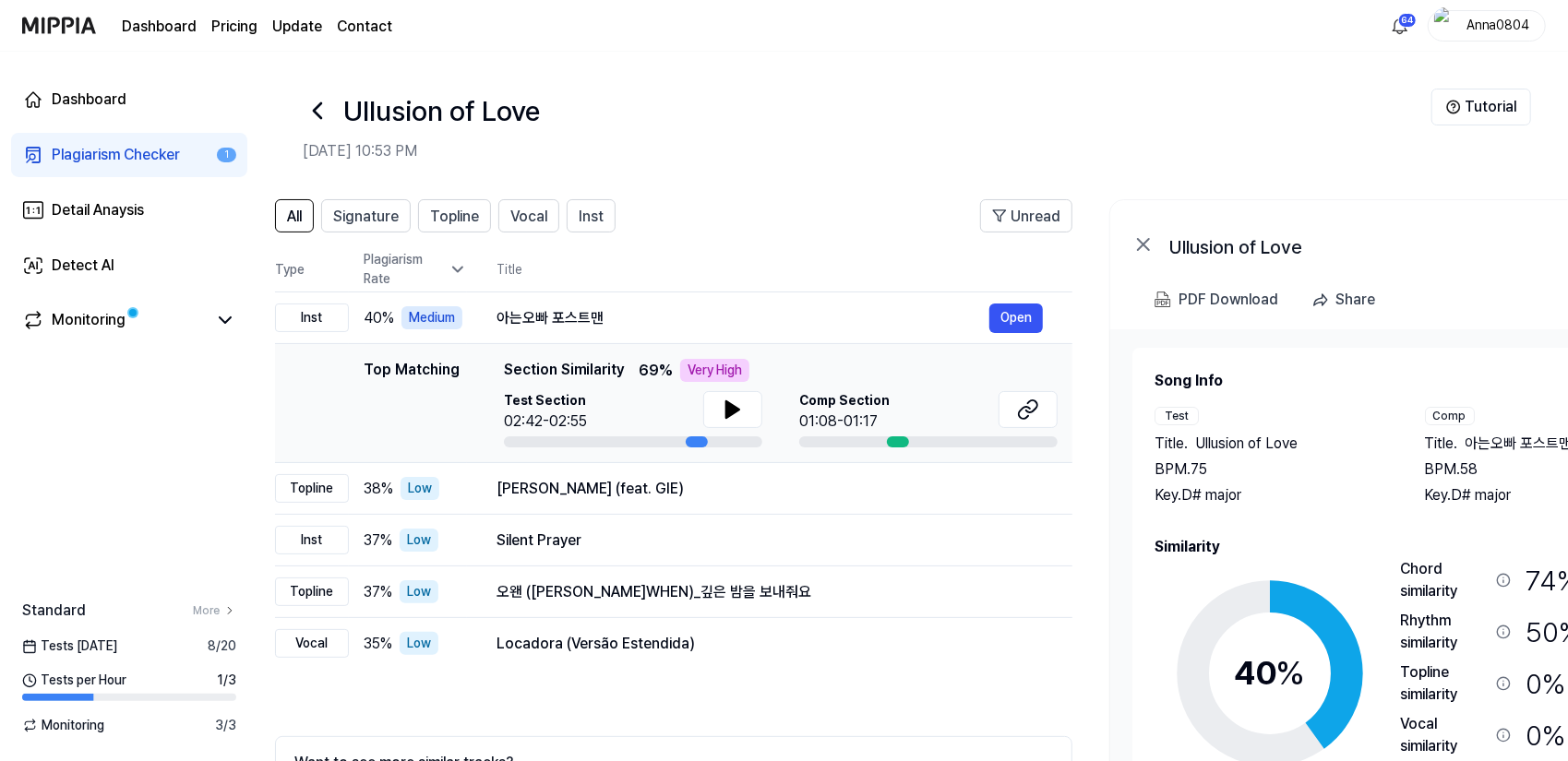
drag, startPoint x: 1325, startPoint y: 521, endPoint x: 1297, endPoint y: 524, distance: 28.2
click at [1297, 524] on div "Song Info Test Title . Ullusion of Love BPM. 75 Key. D# major Comp Title . 아는오빠…" at bounding box center [1406, 624] width 503 height 508
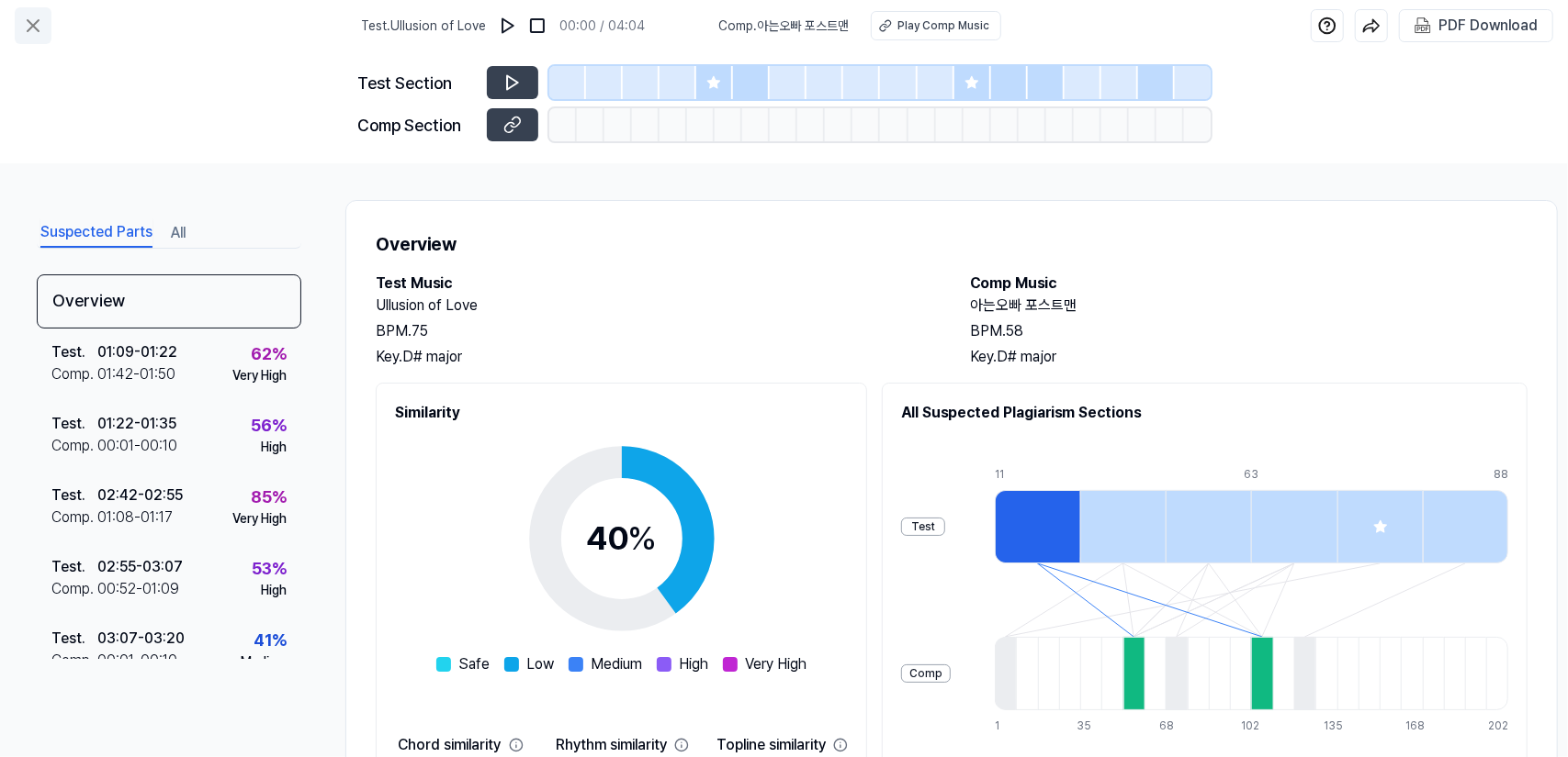
click at [36, 23] on icon at bounding box center [34, 26] width 22 height 22
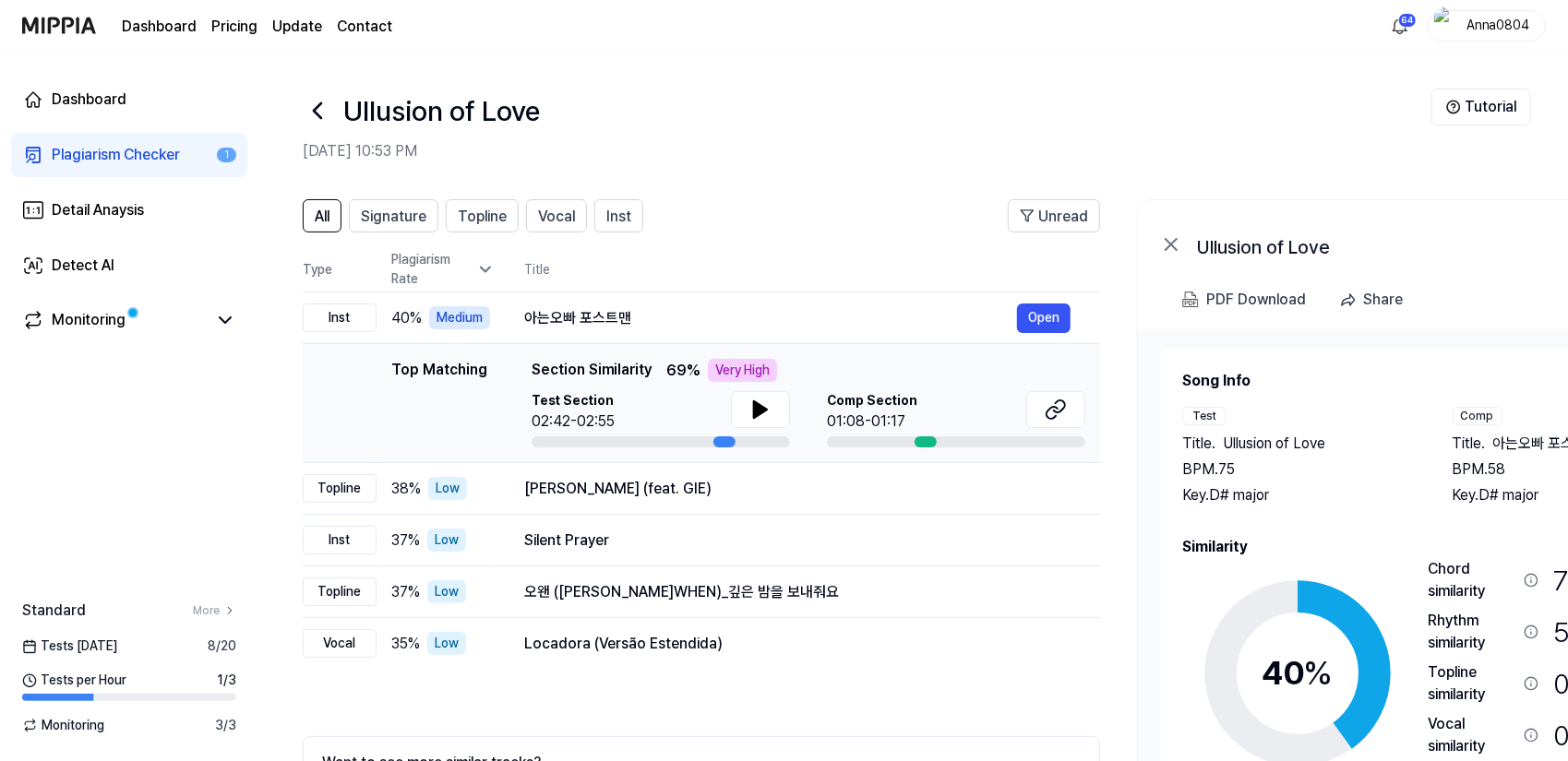
click at [93, 152] on div "Plagiarism Checker" at bounding box center [115, 156] width 128 height 22
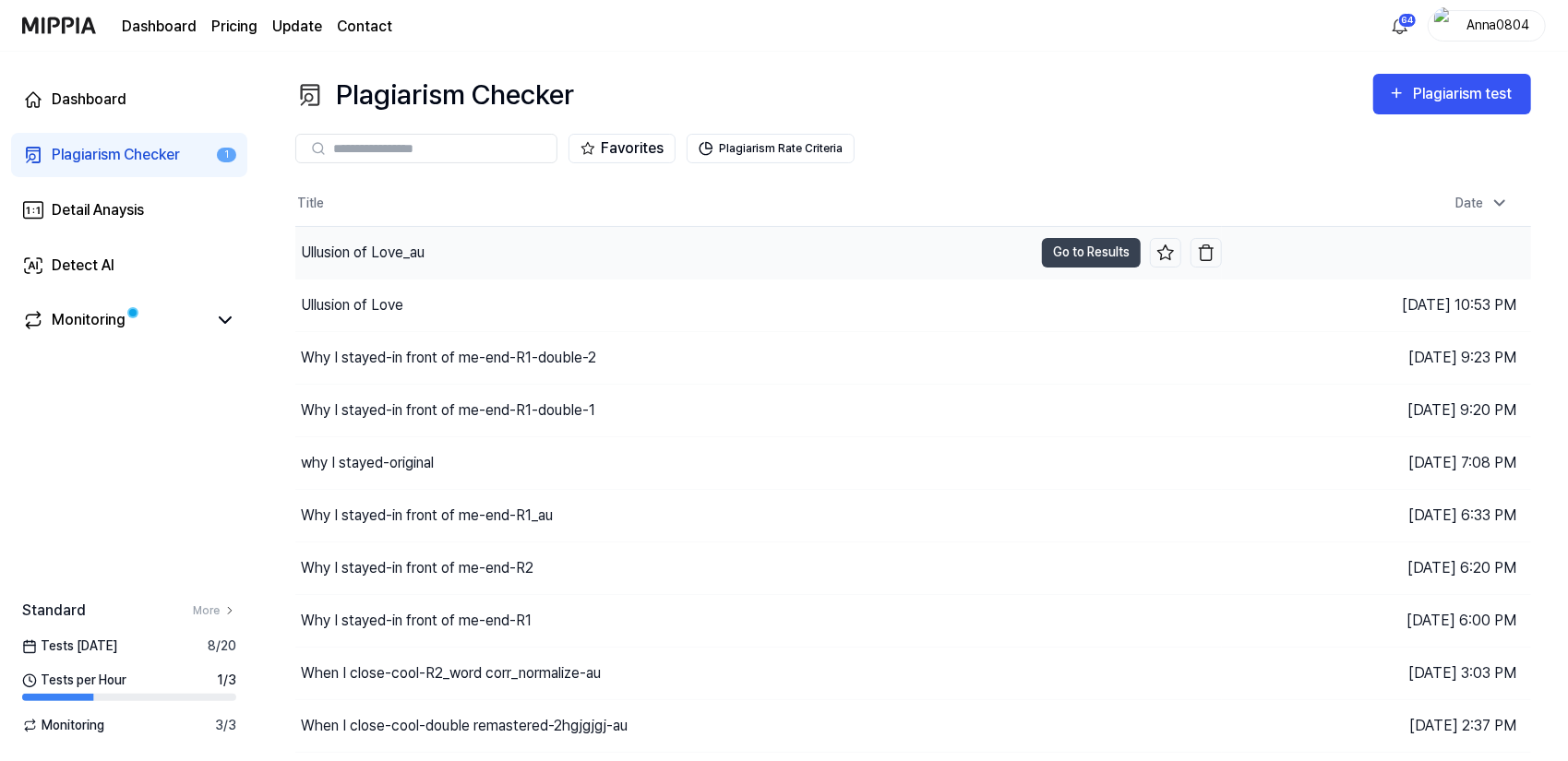
click at [371, 263] on div "Ullusion of Love_au" at bounding box center [363, 253] width 124 height 22
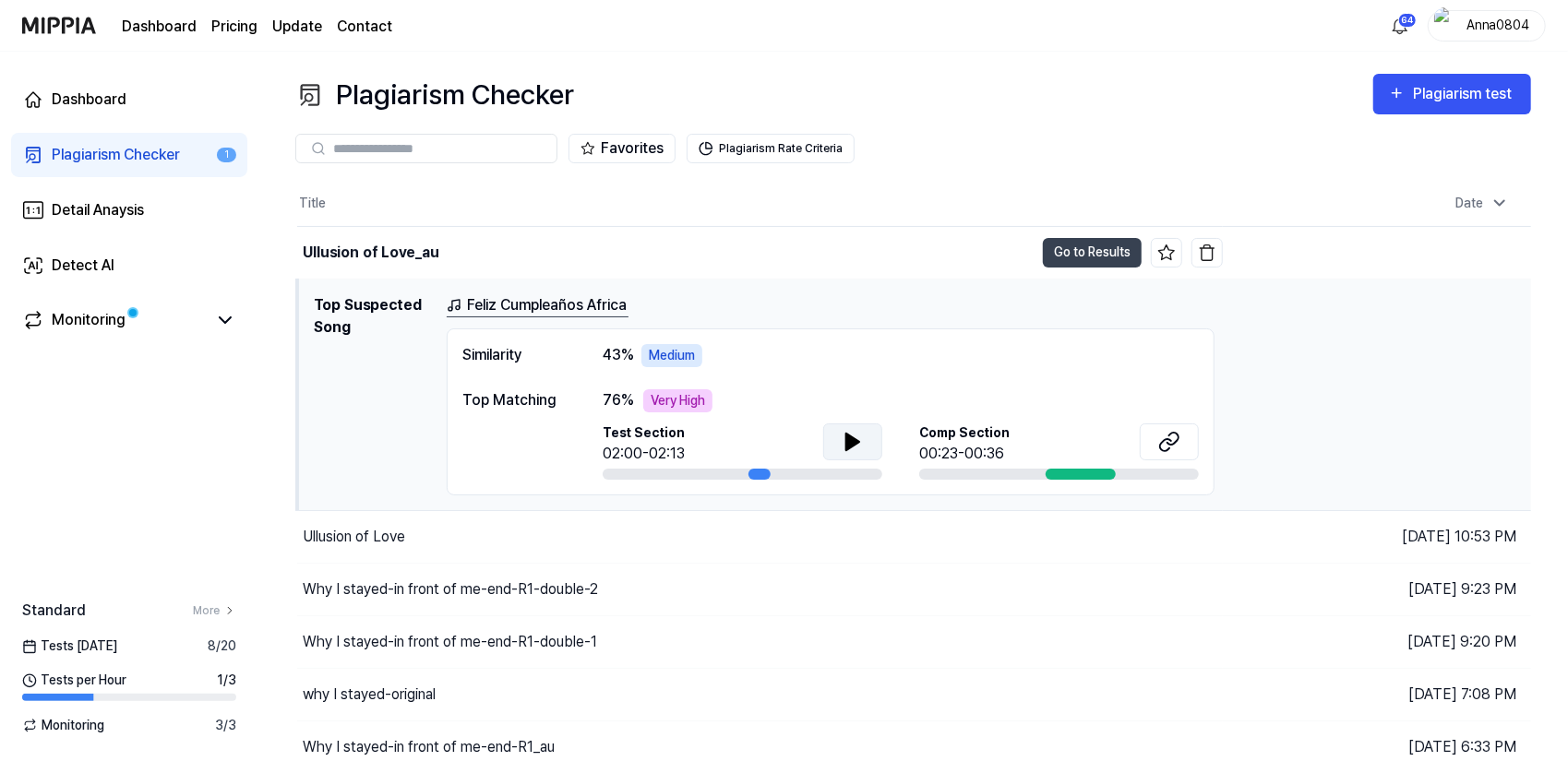
click at [858, 446] on icon at bounding box center [853, 442] width 22 height 22
click at [858, 446] on icon at bounding box center [857, 441] width 4 height 15
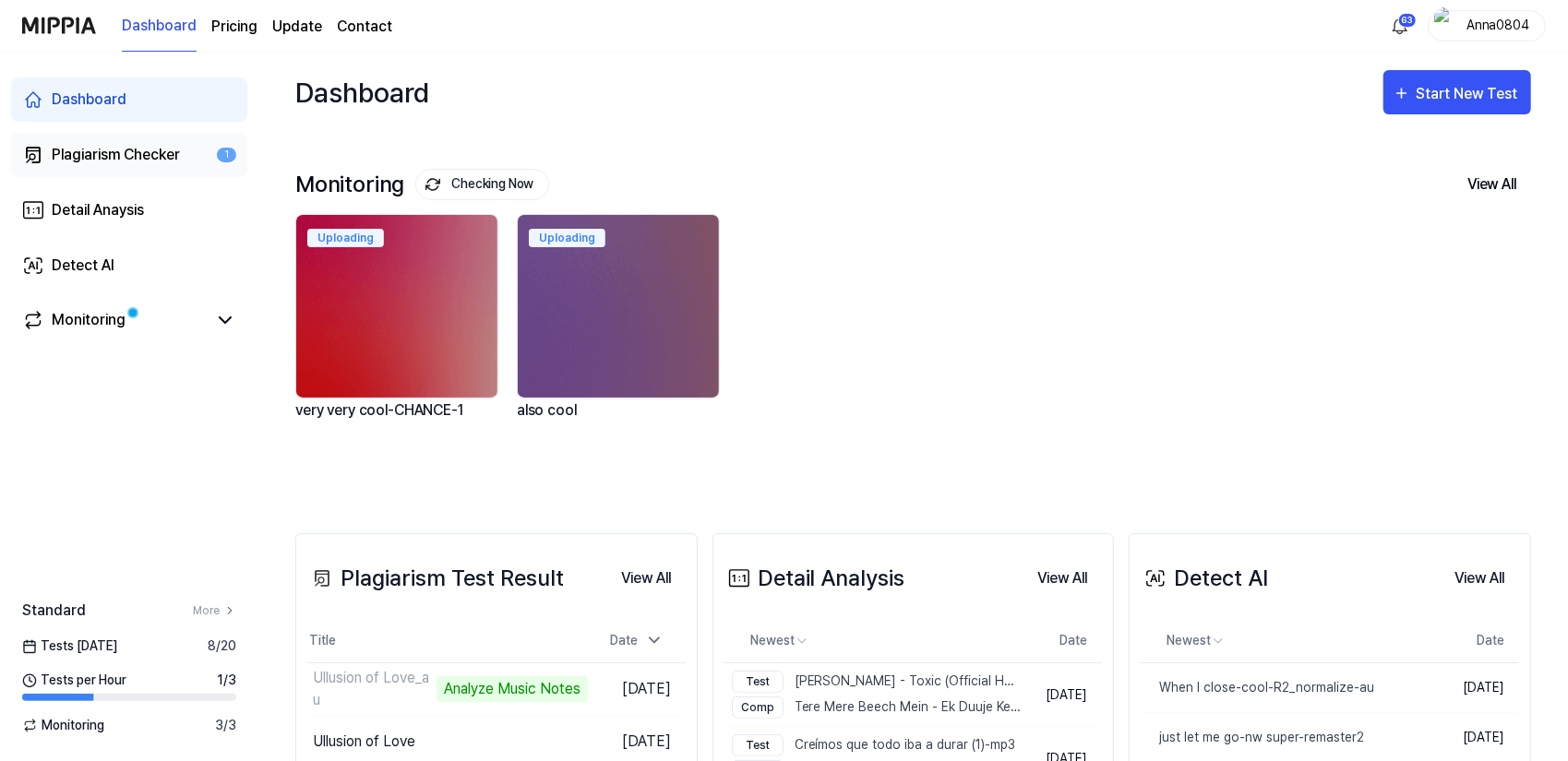
click at [113, 160] on div "Plagiarism Checker" at bounding box center [115, 156] width 128 height 22
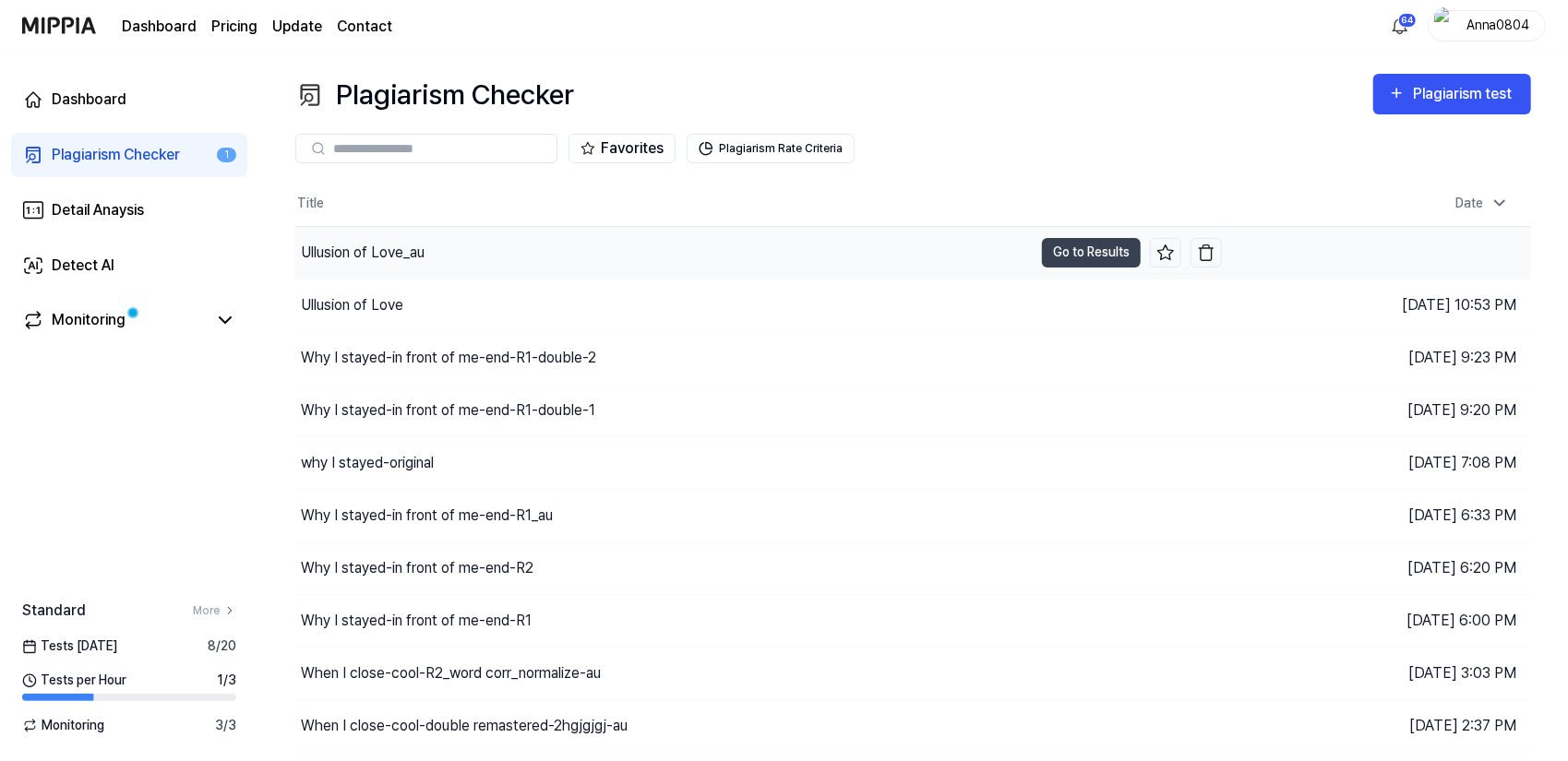
click at [457, 250] on div "Ullusion of Love_au" at bounding box center [664, 252] width 738 height 52
